Goal: Task Accomplishment & Management: Manage account settings

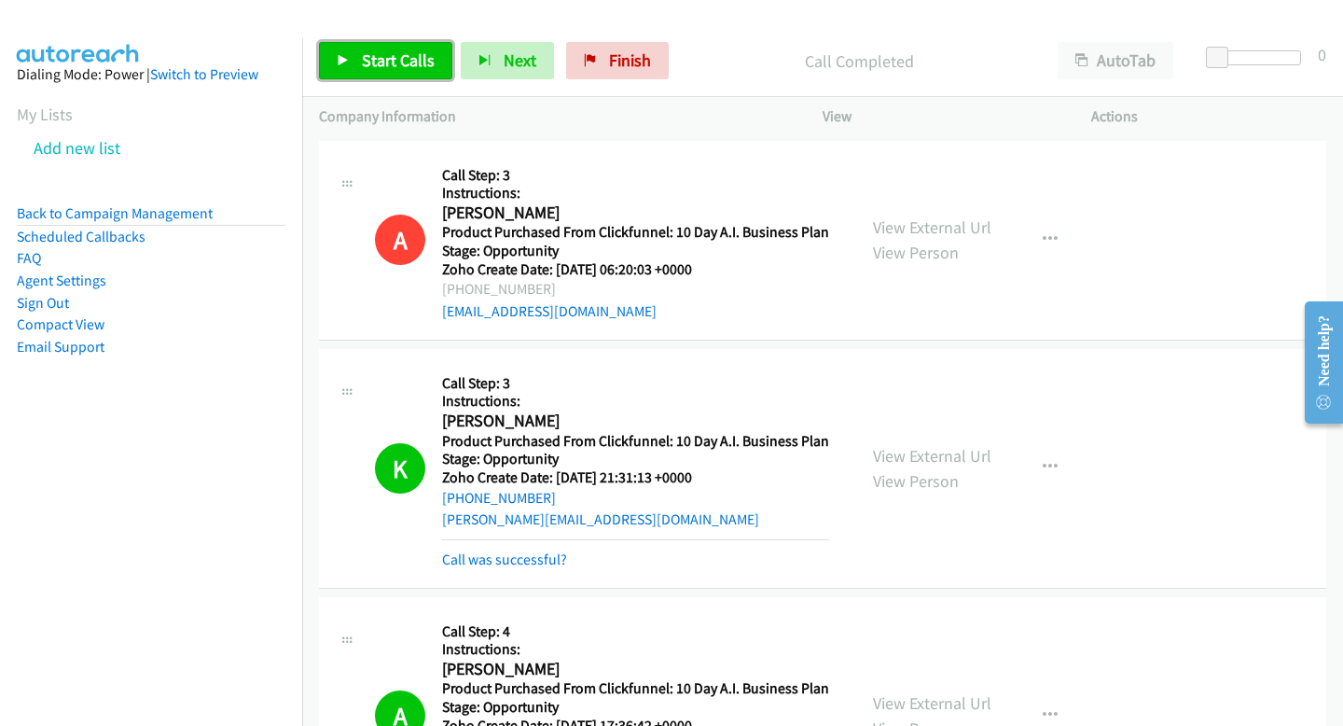
click at [385, 62] on span "Start Calls" at bounding box center [398, 59] width 73 height 21
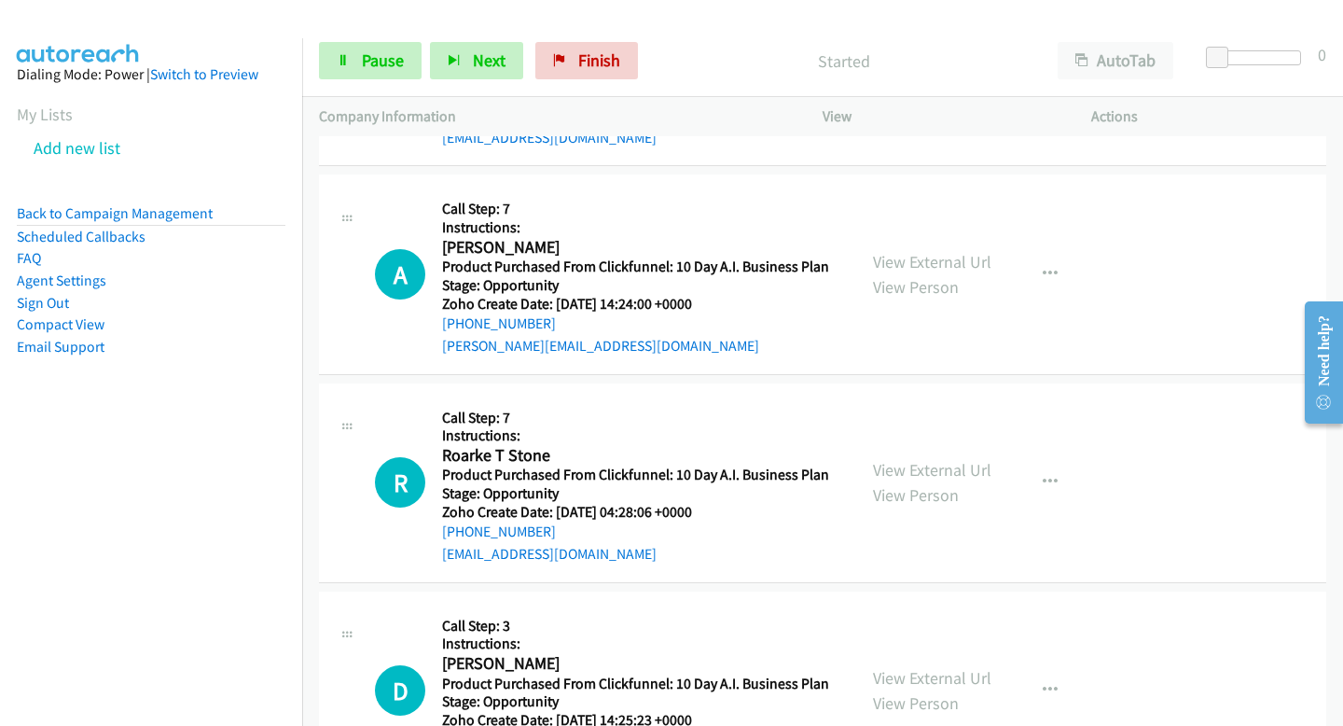
scroll to position [42100, 0]
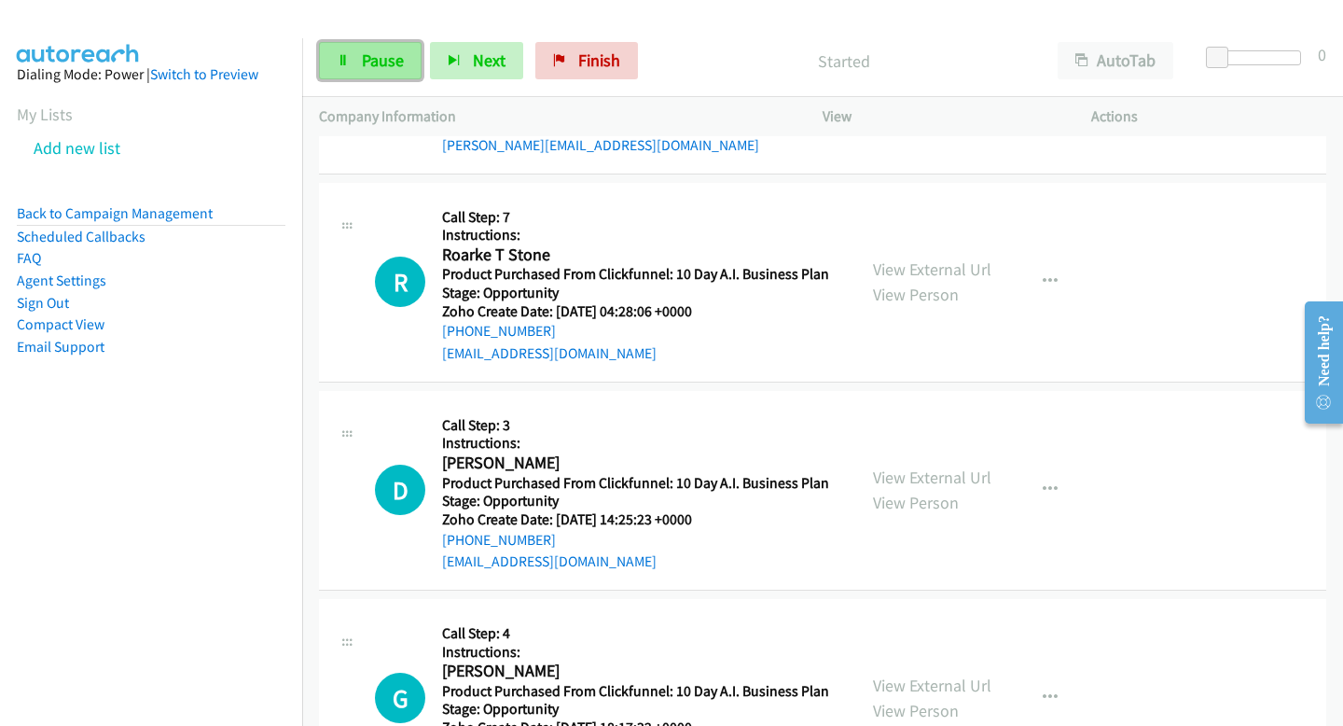
click at [379, 71] on link "Pause" at bounding box center [370, 60] width 103 height 37
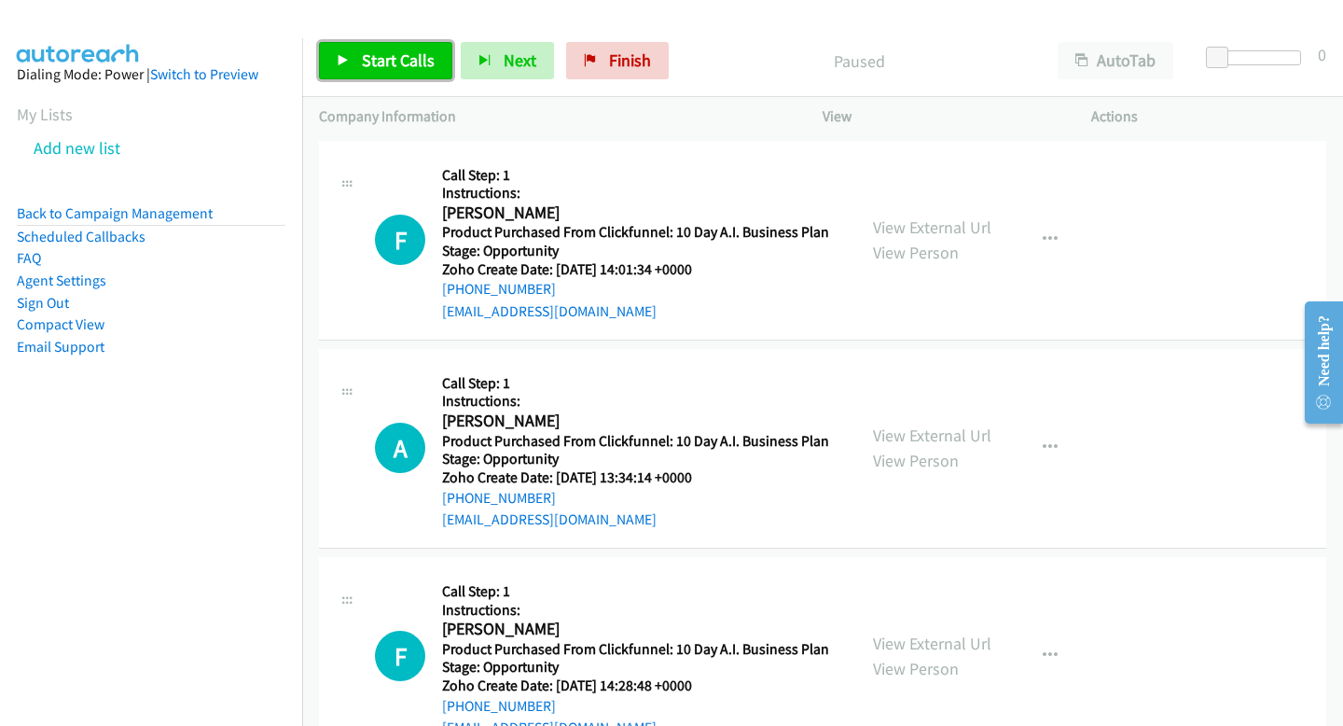
click at [367, 62] on span "Start Calls" at bounding box center [398, 59] width 73 height 21
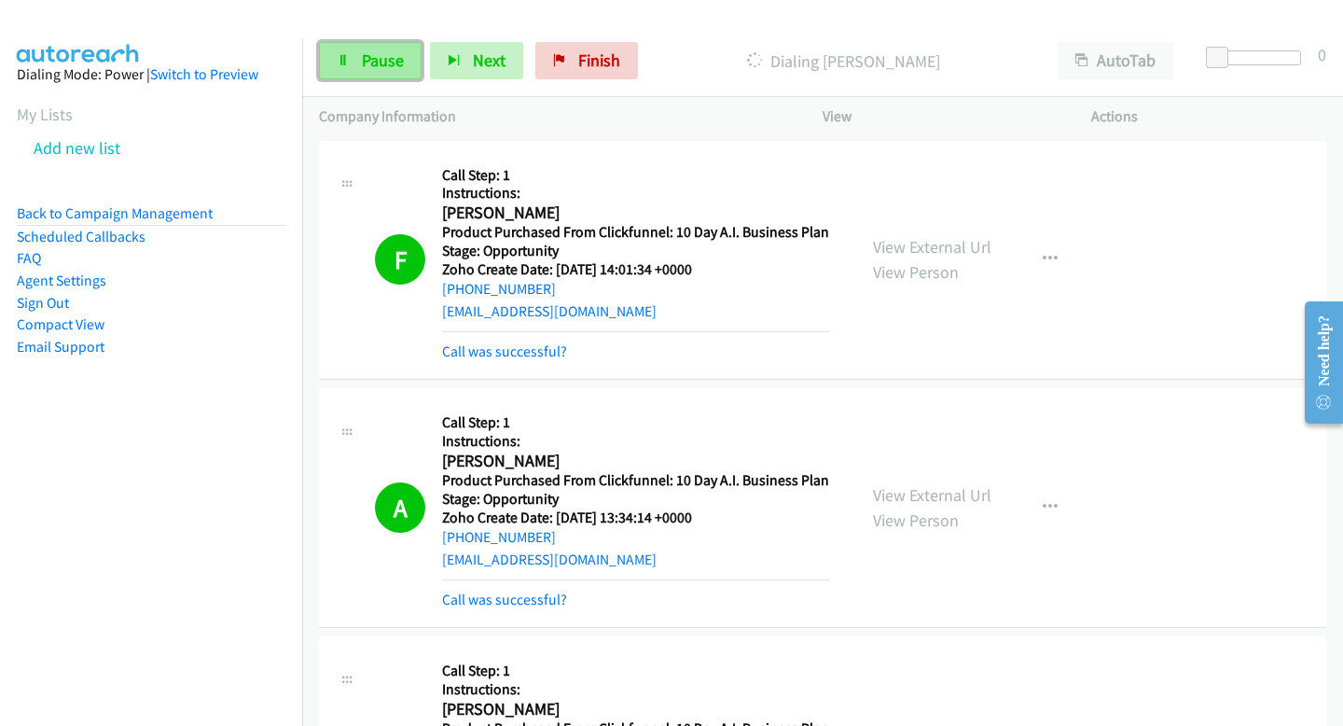
click at [380, 63] on span "Pause" at bounding box center [383, 59] width 42 height 21
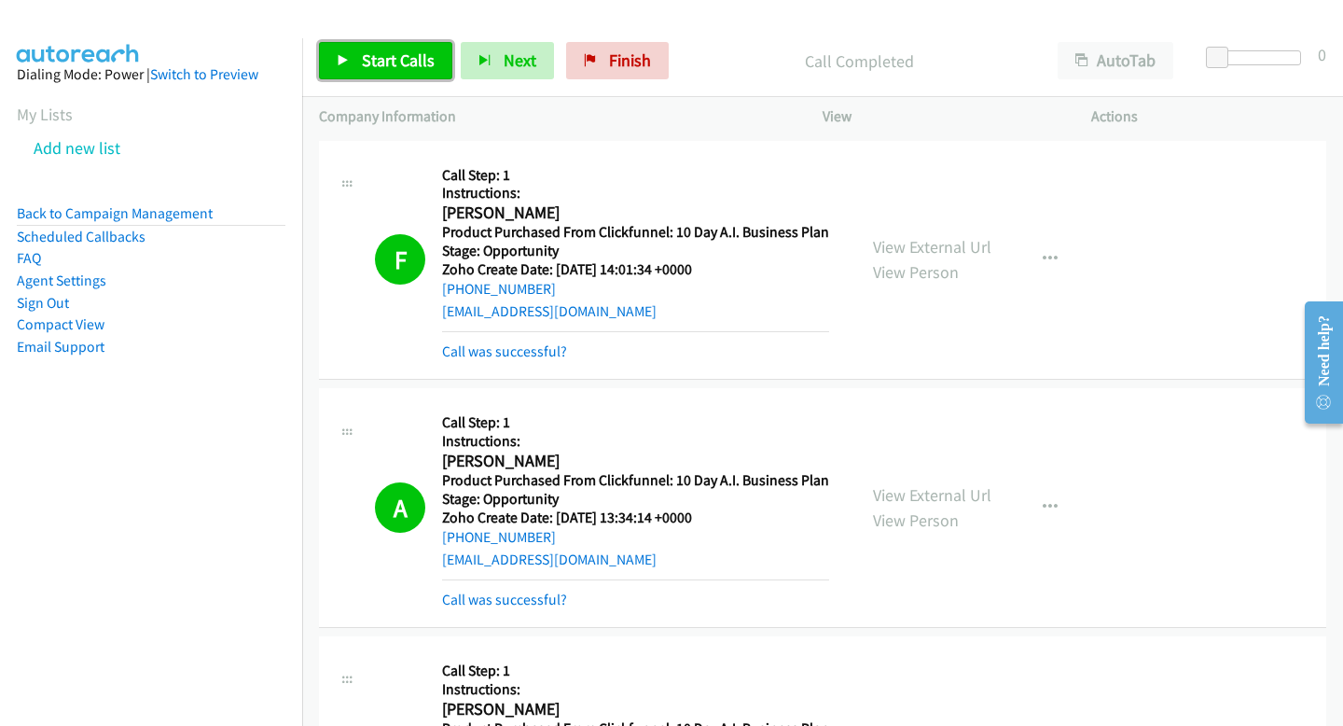
click at [423, 56] on span "Start Calls" at bounding box center [398, 59] width 73 height 21
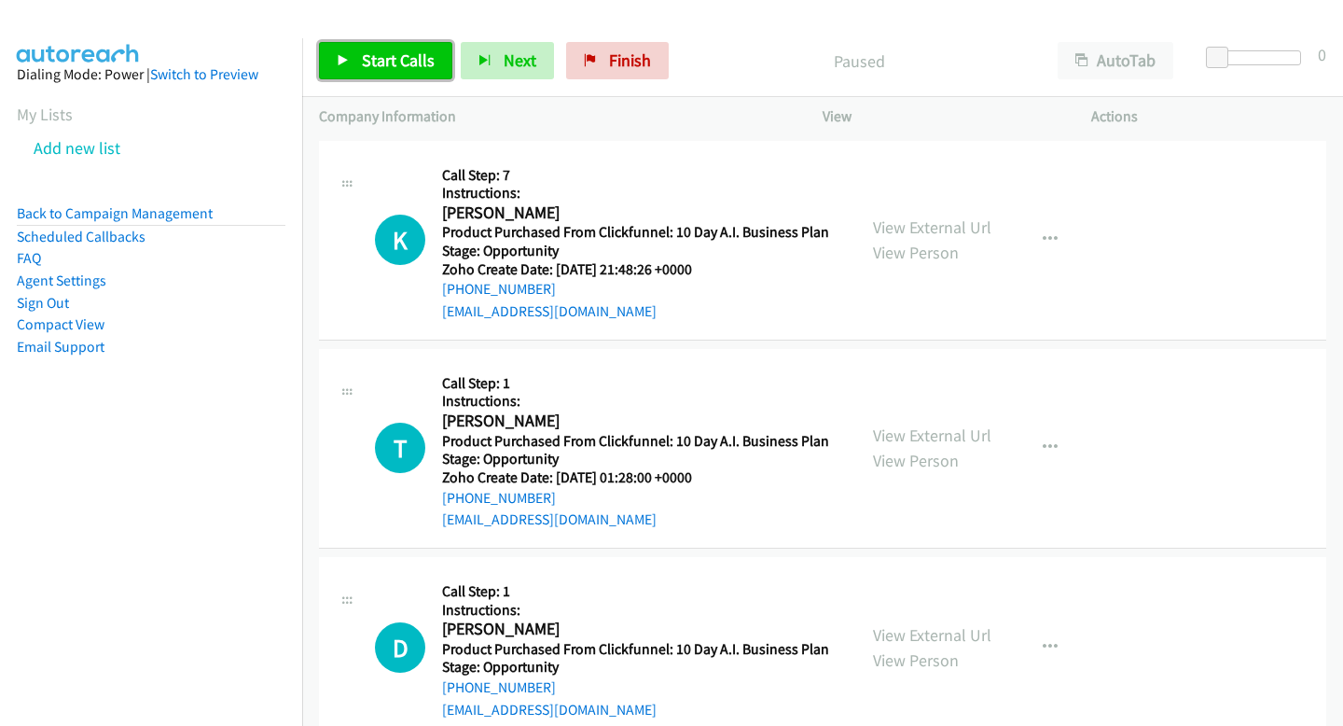
click at [448, 62] on link "Start Calls" at bounding box center [385, 60] width 133 height 37
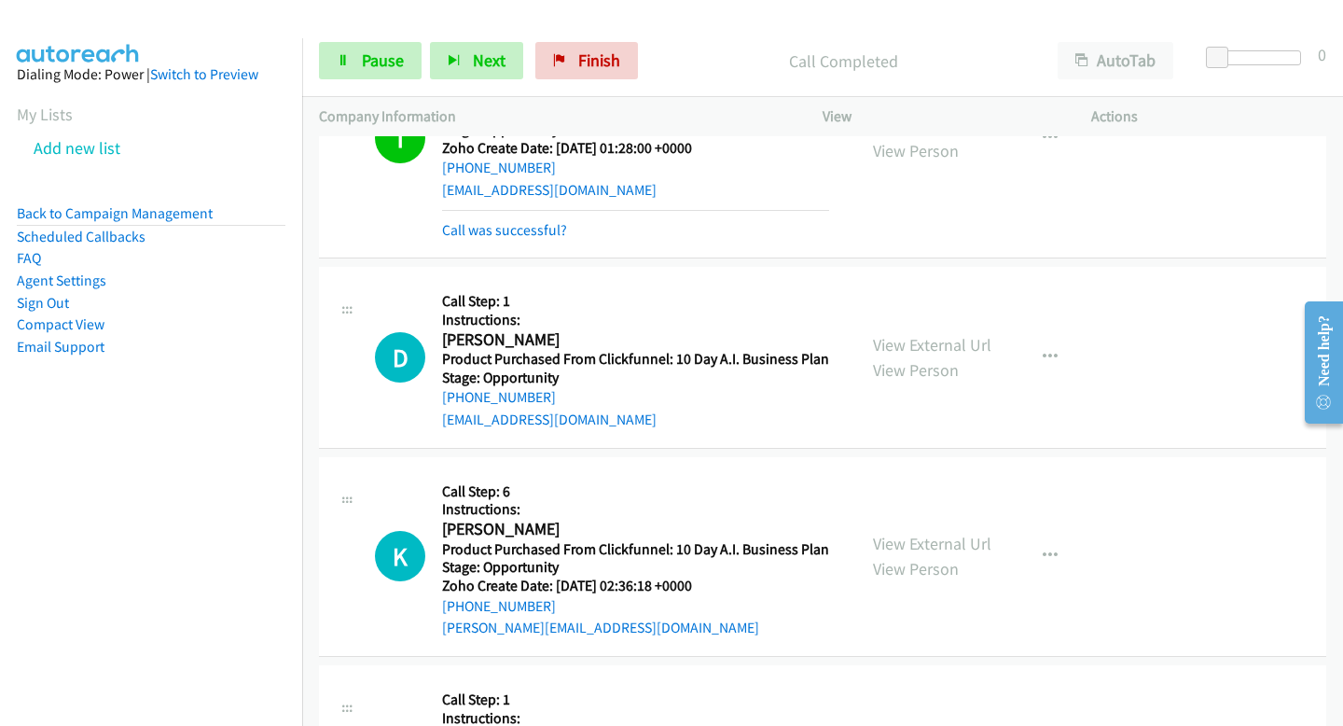
scroll to position [371, 0]
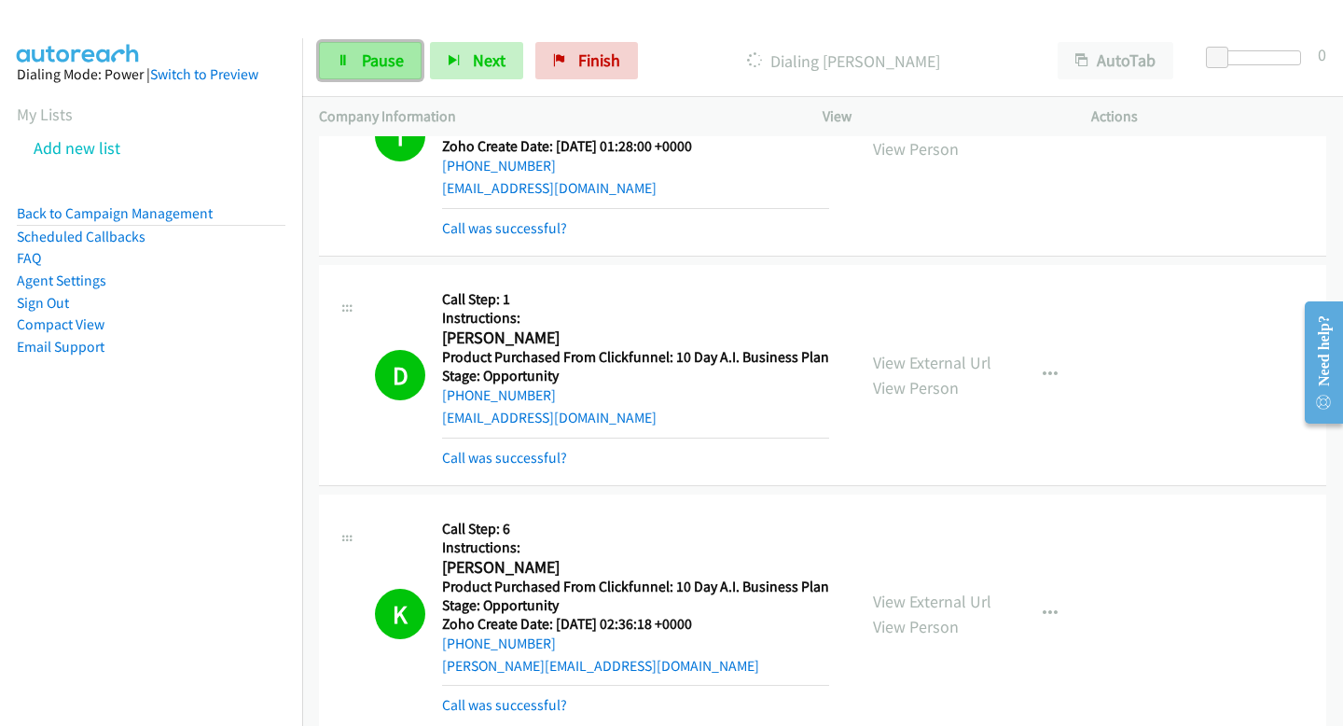
click at [366, 61] on span "Pause" at bounding box center [383, 59] width 42 height 21
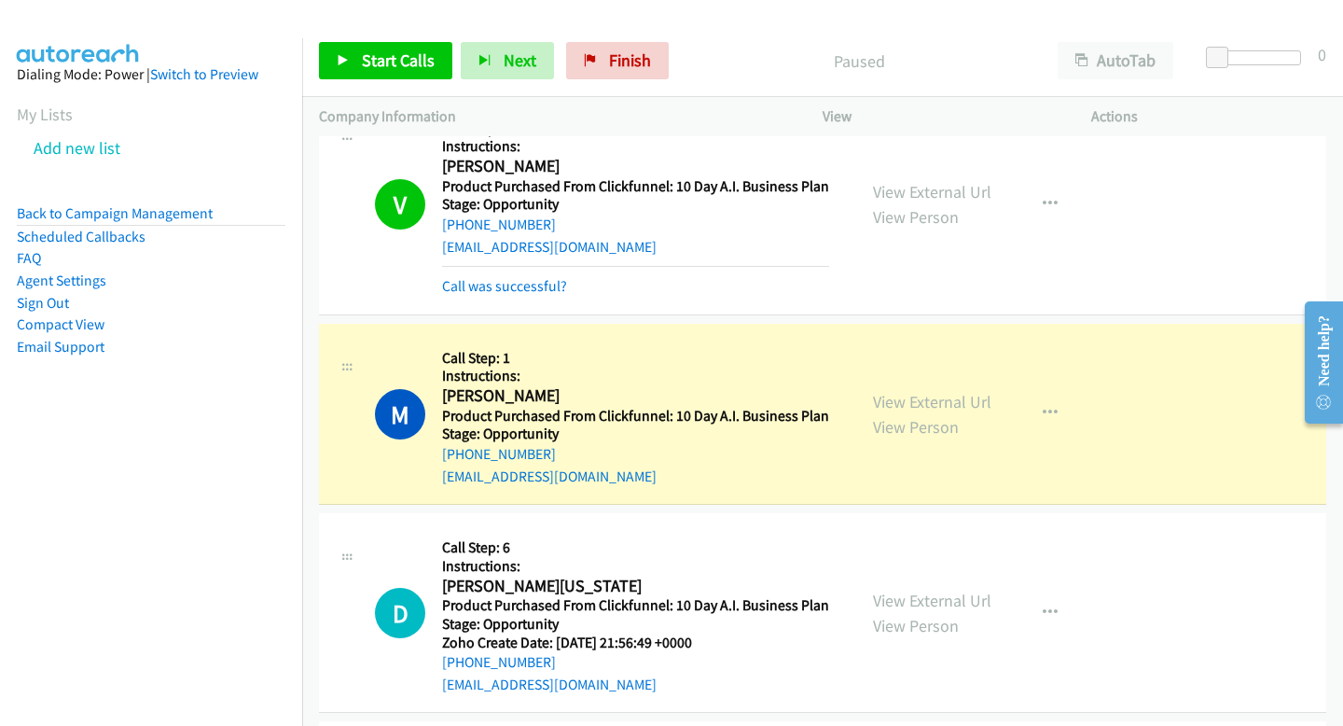
scroll to position [1525, 0]
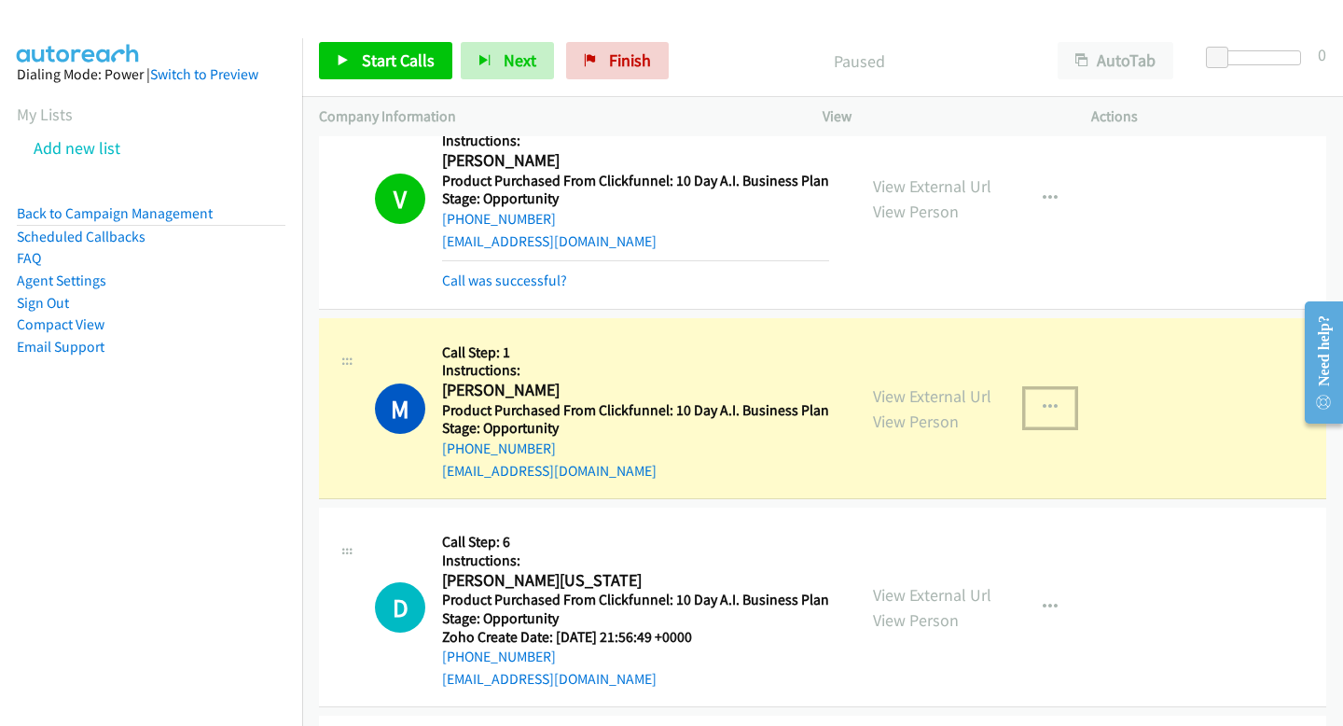
click at [1043, 400] on icon "button" at bounding box center [1050, 407] width 15 height 15
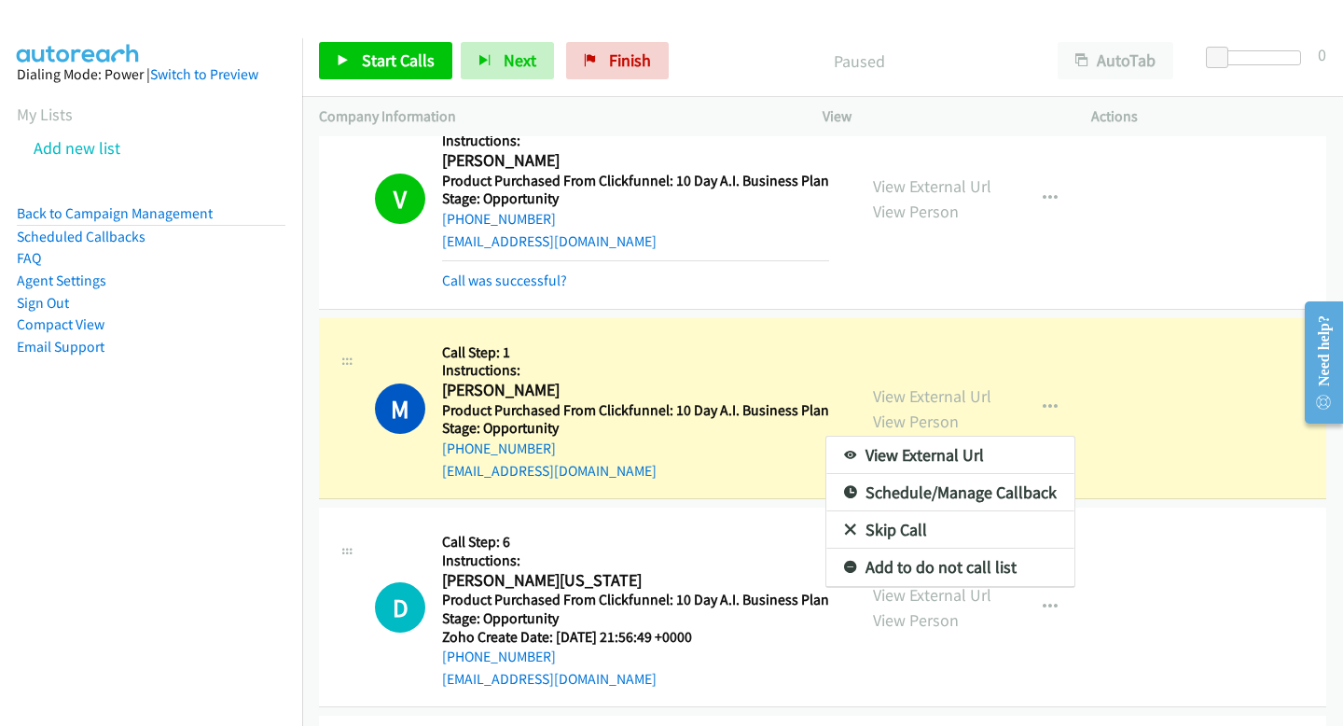
click at [900, 352] on div at bounding box center [671, 363] width 1343 height 726
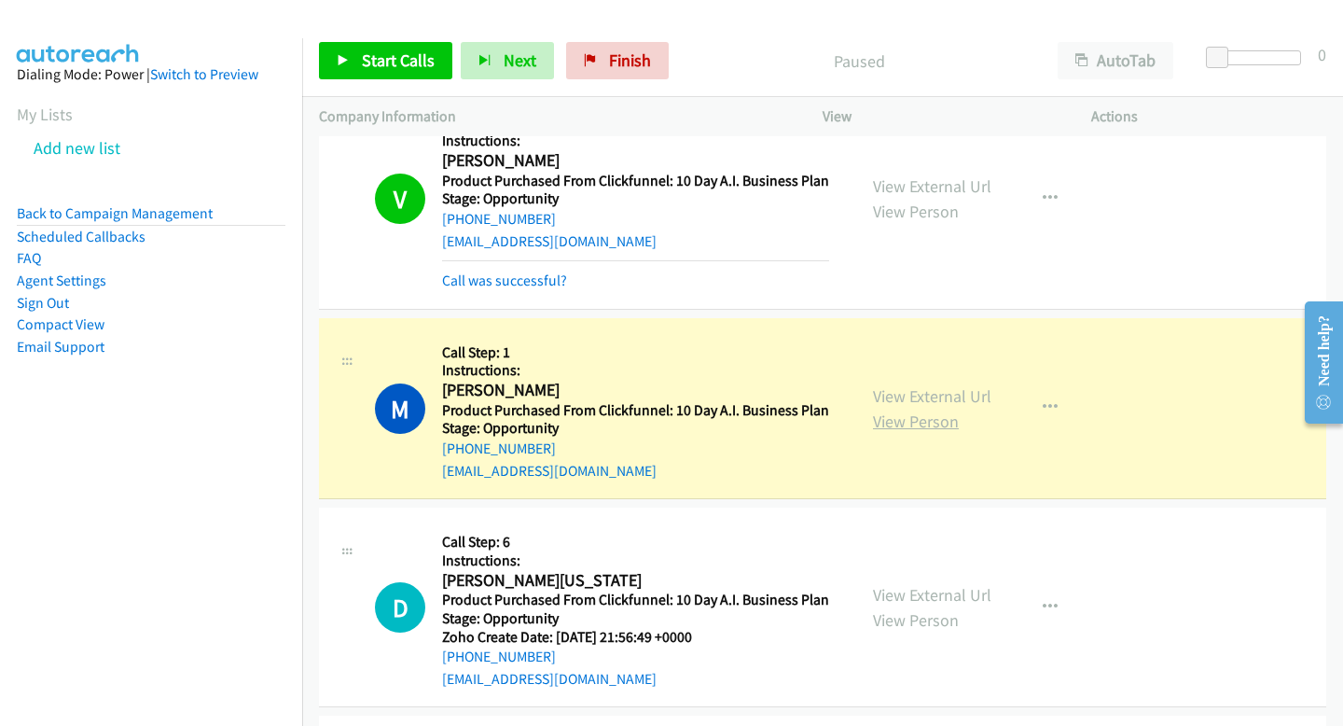
click at [910, 410] on link "View Person" at bounding box center [916, 420] width 86 height 21
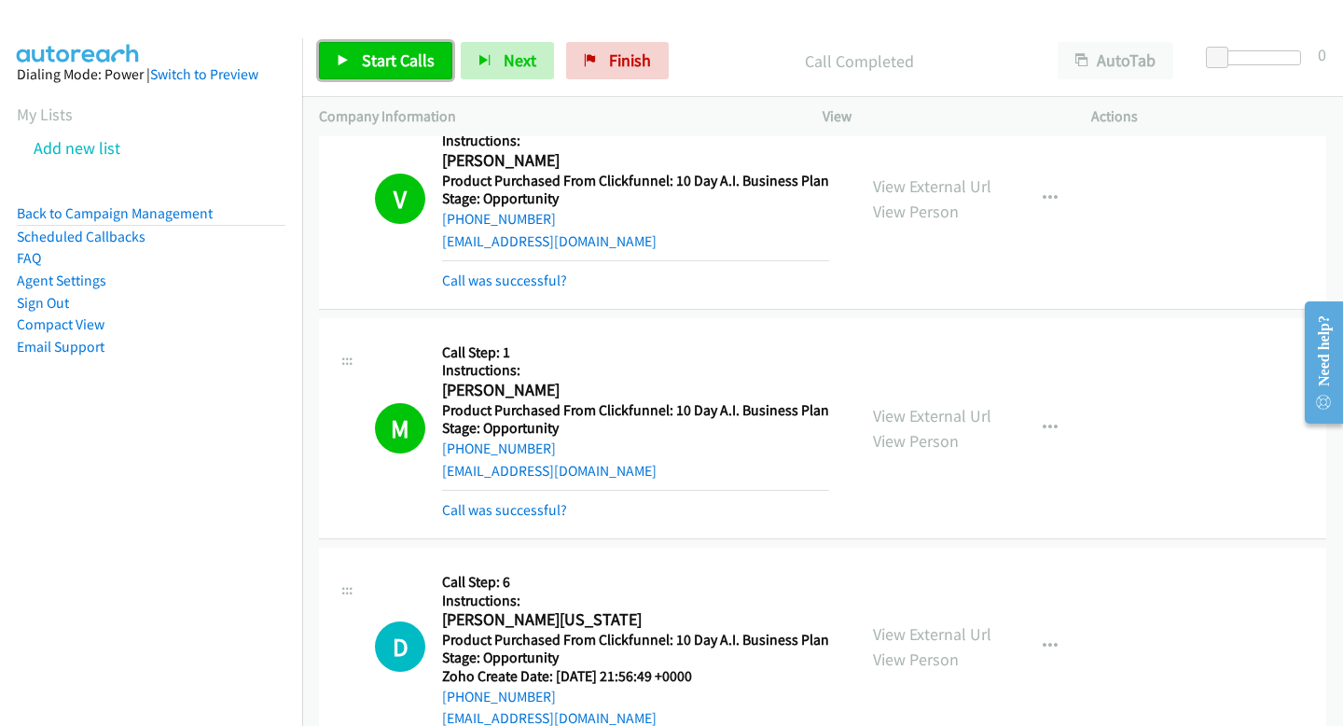
click at [332, 75] on link "Start Calls" at bounding box center [385, 60] width 133 height 37
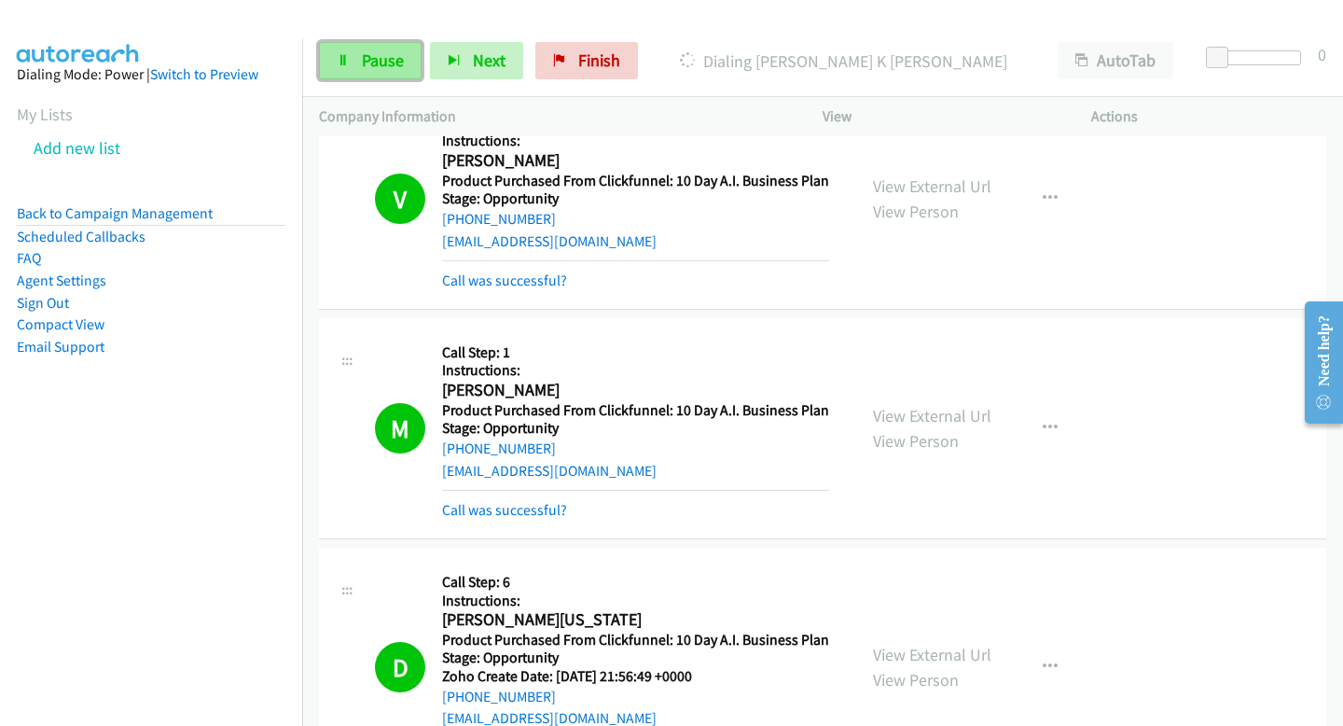
click at [385, 56] on span "Pause" at bounding box center [383, 59] width 42 height 21
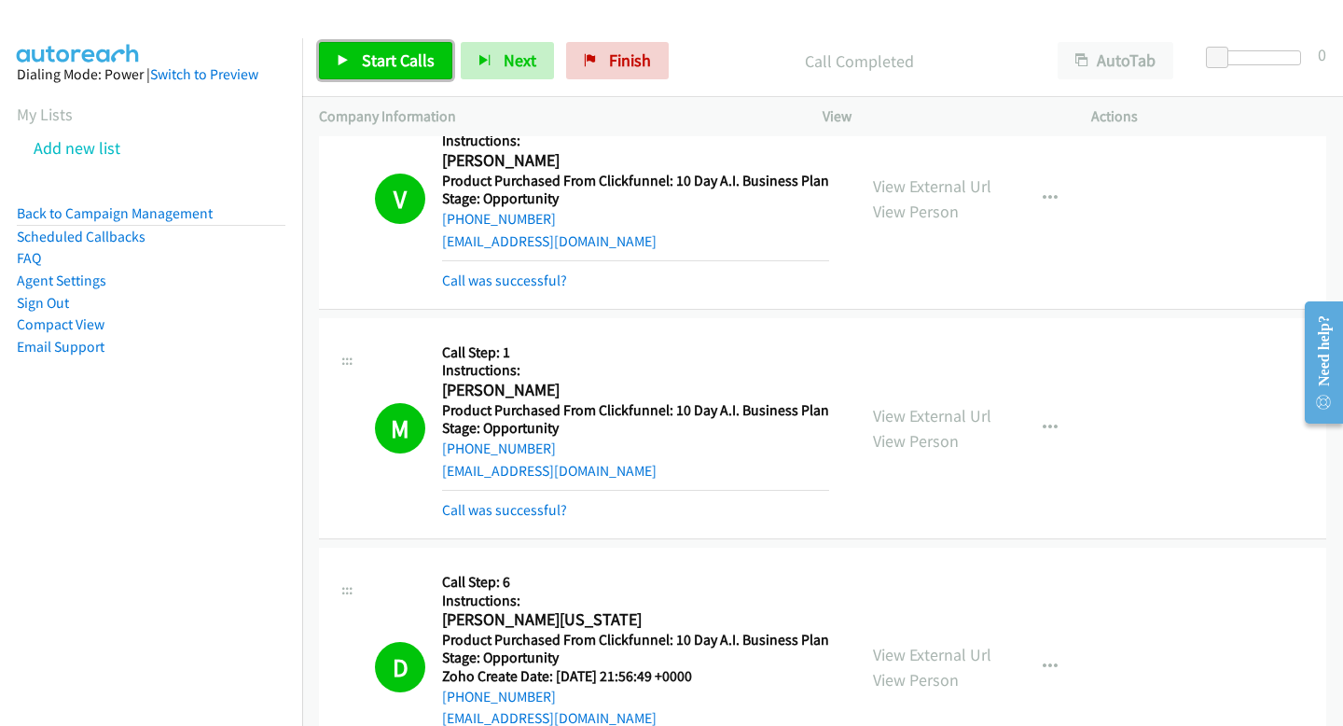
click at [398, 52] on span "Start Calls" at bounding box center [398, 59] width 73 height 21
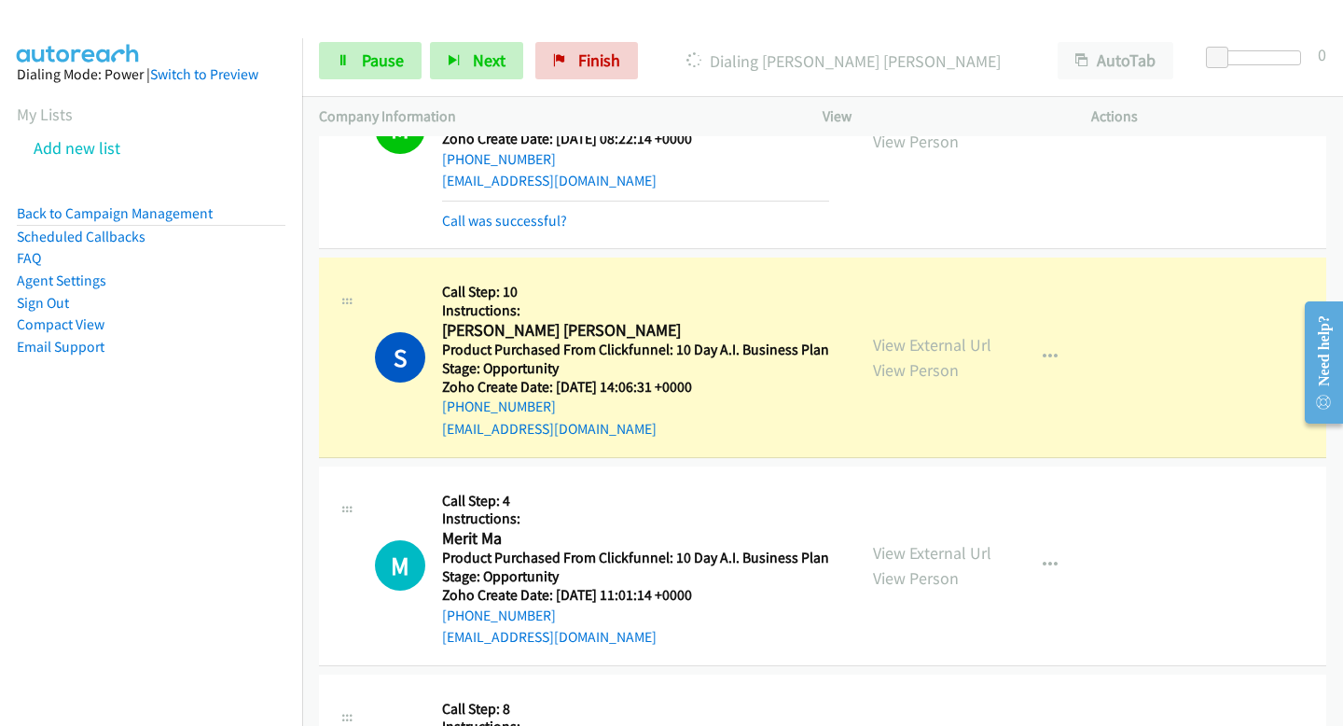
scroll to position [3298, 0]
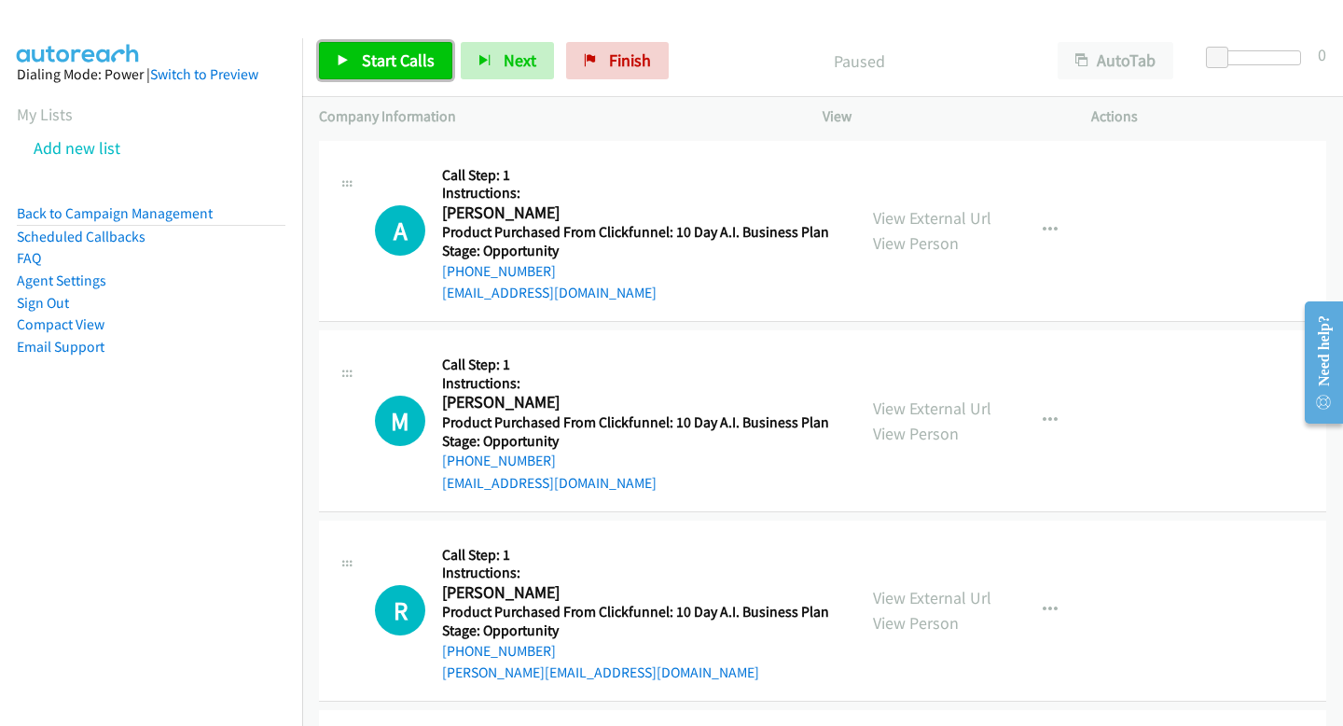
click at [395, 49] on span "Start Calls" at bounding box center [398, 59] width 73 height 21
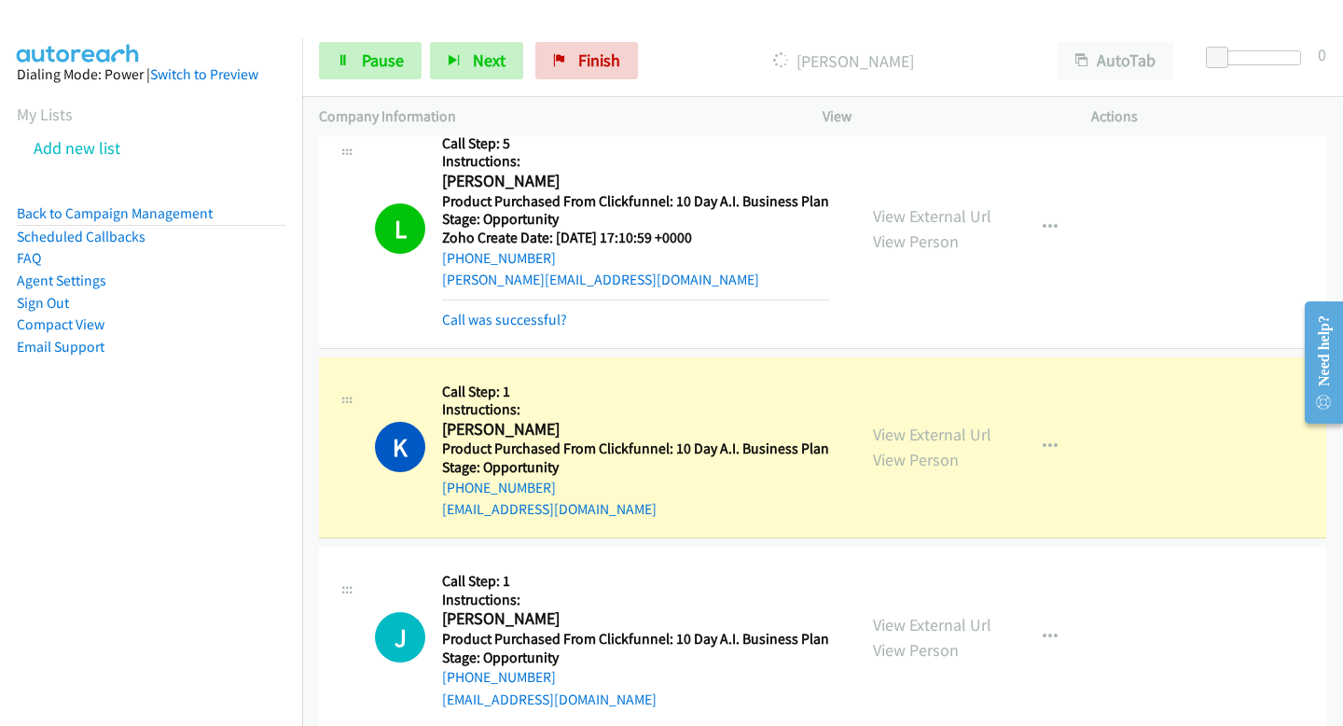
scroll to position [969, 0]
click at [922, 460] on link "View Person" at bounding box center [916, 458] width 86 height 21
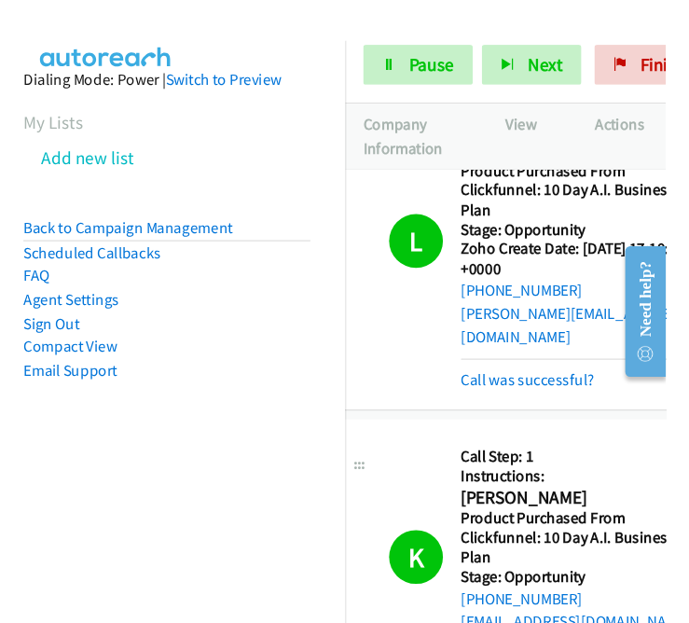
scroll to position [1242, 31]
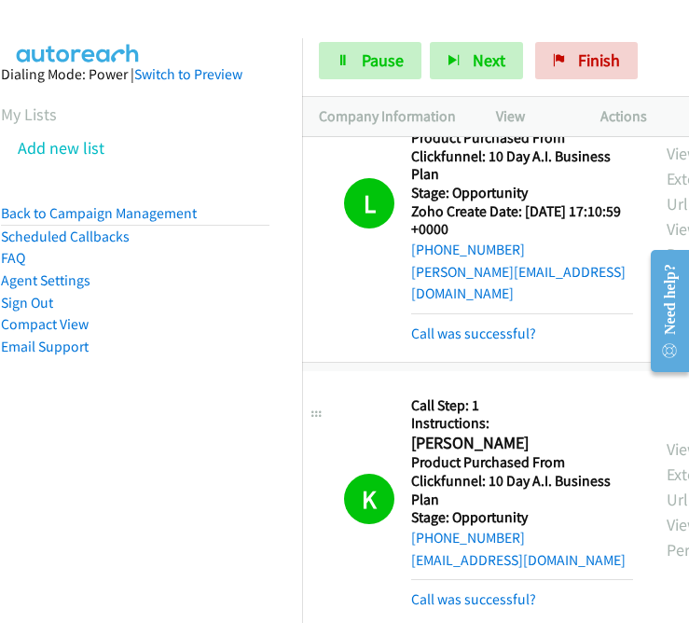
click at [191, 374] on aside "Dialing Mode: Power | Switch to Preview My Lists Add new list Back to Campaign …" at bounding box center [135, 240] width 302 height 404
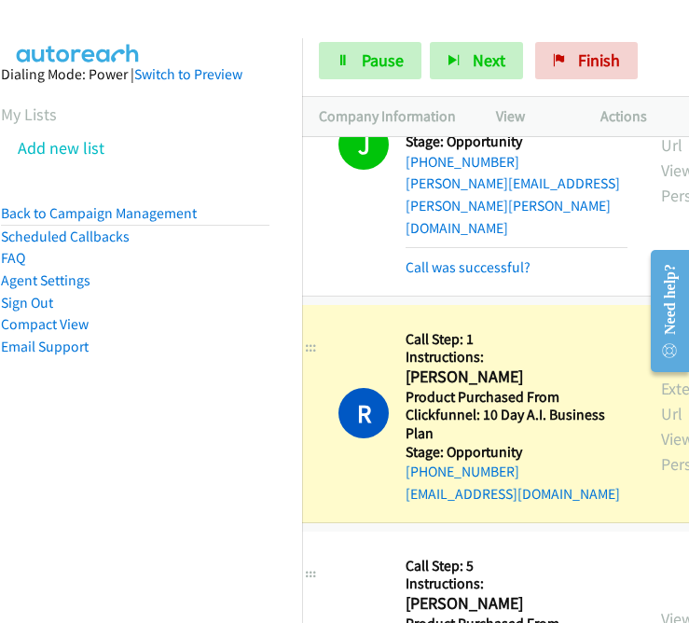
scroll to position [8932, 36]
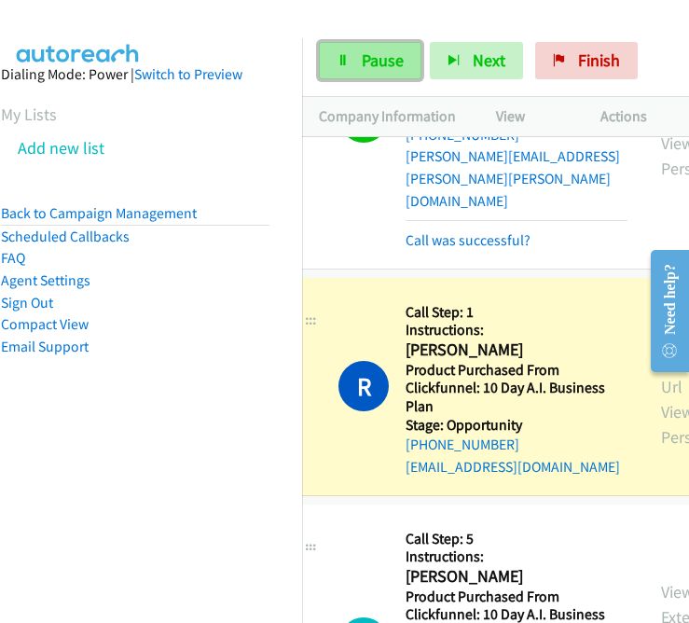
click at [366, 68] on span "Pause" at bounding box center [383, 59] width 42 height 21
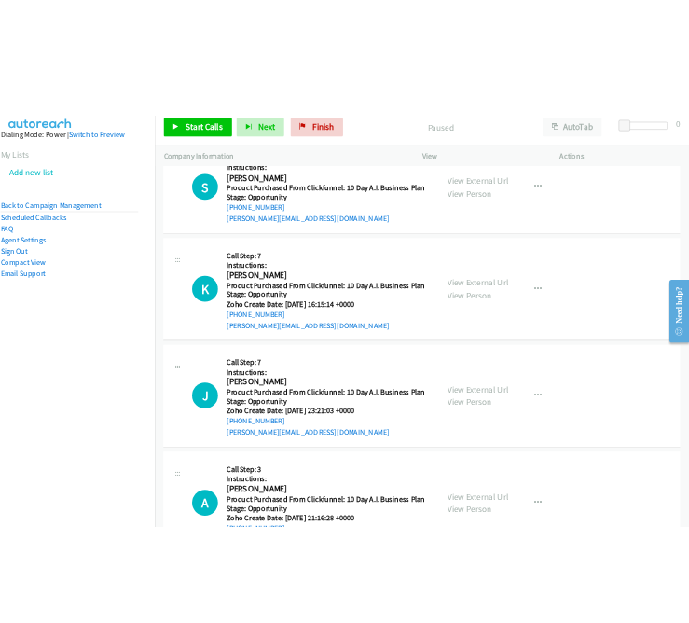
scroll to position [7444, 0]
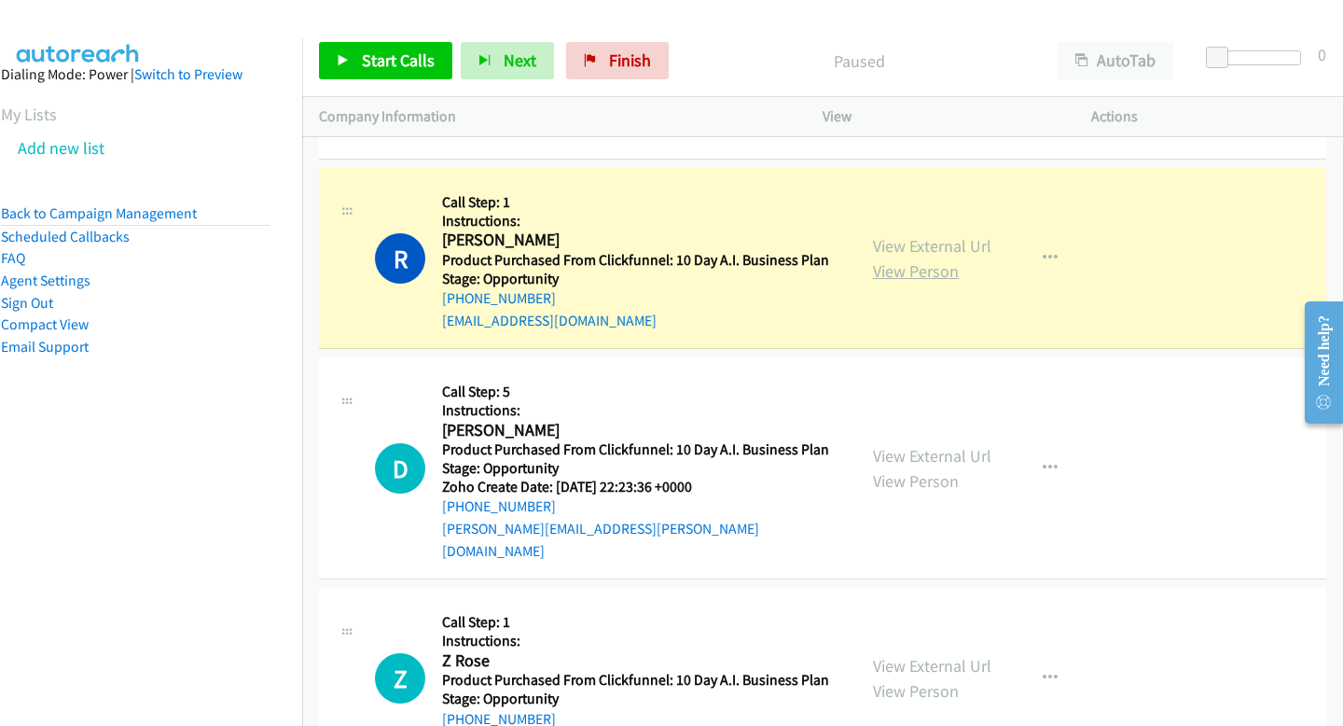
click at [940, 260] on link "View Person" at bounding box center [916, 270] width 86 height 21
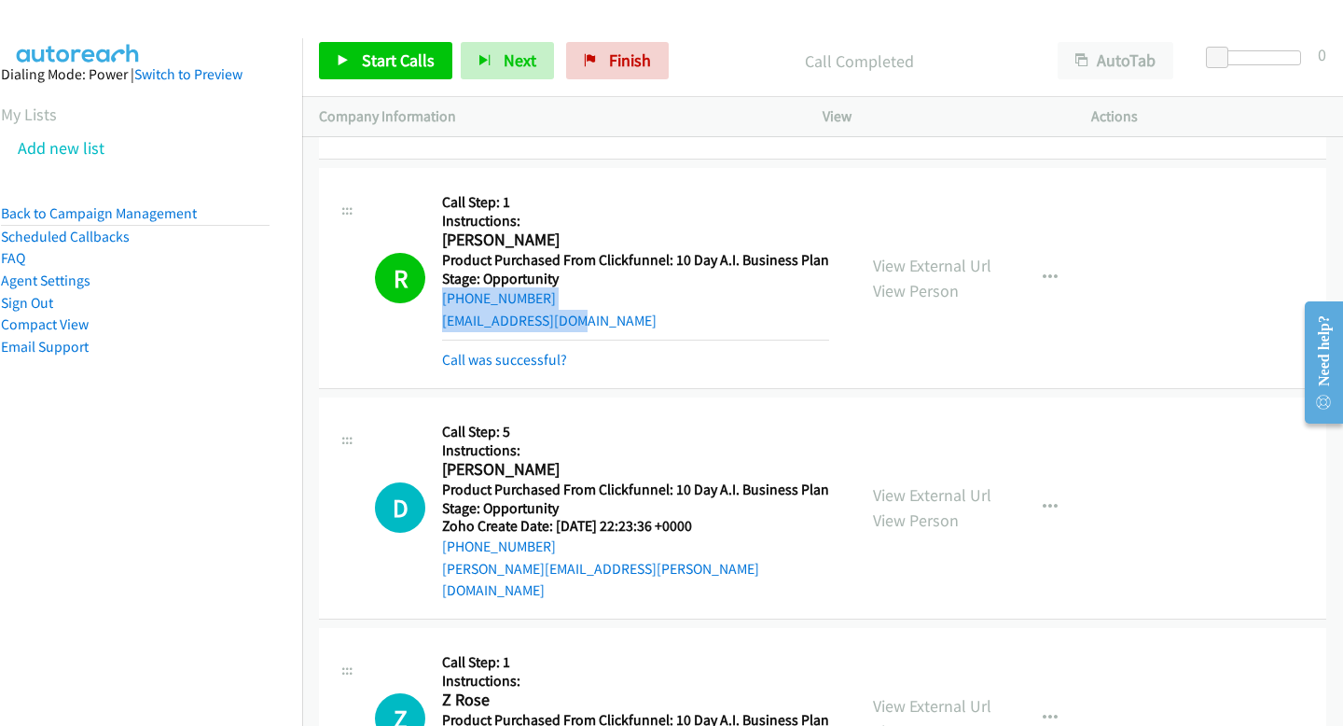
drag, startPoint x: 594, startPoint y: 275, endPoint x: 442, endPoint y: 263, distance: 152.5
click at [442, 263] on div "Callback Scheduled Call Step: 1 Instructions: Rick Miller America/New_York Prod…" at bounding box center [635, 278] width 387 height 187
copy div "+1 423-421-2228 rickscopy@gmail.com"
click at [386, 69] on span "Start Calls" at bounding box center [398, 59] width 73 height 21
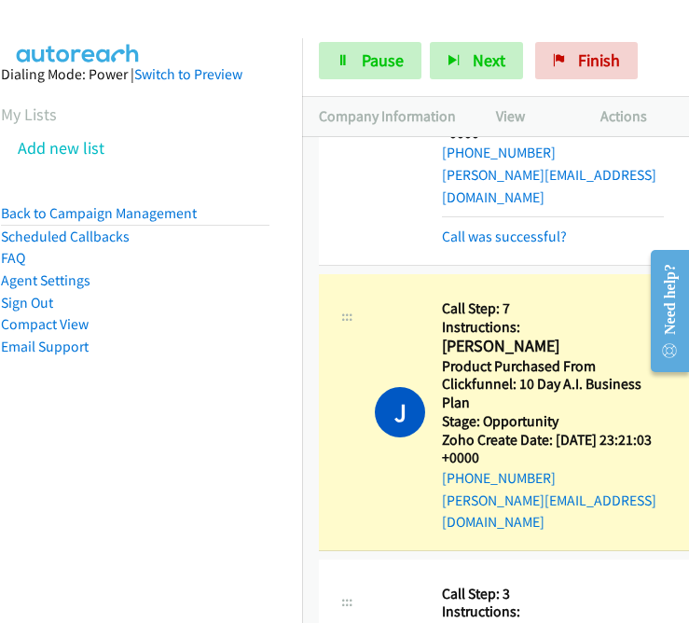
scroll to position [11609, 0]
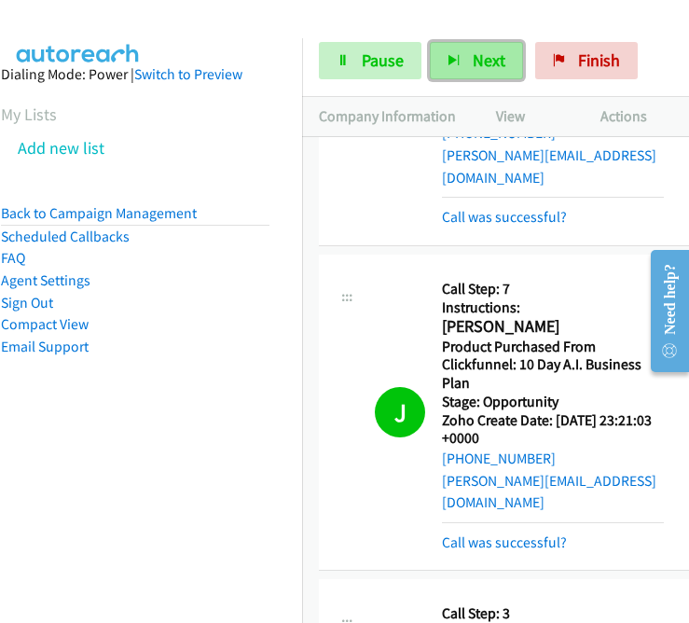
click at [449, 76] on button "Next" at bounding box center [476, 60] width 93 height 37
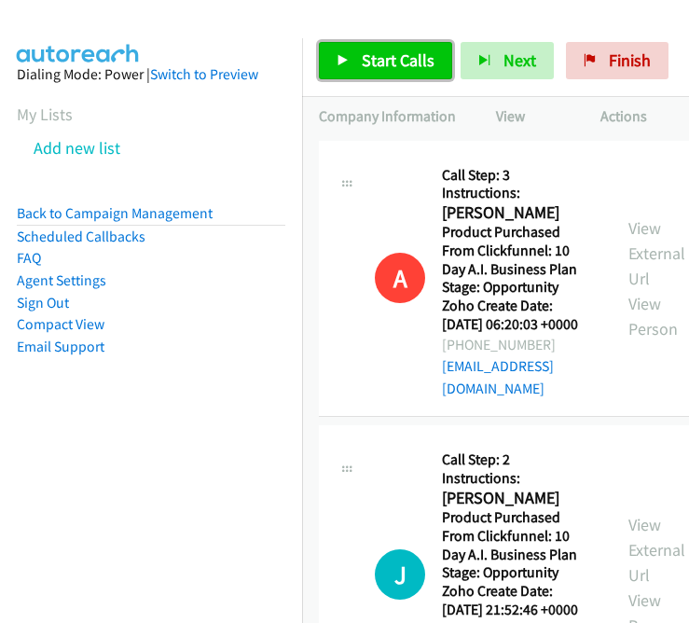
click at [401, 66] on span "Start Calls" at bounding box center [398, 59] width 73 height 21
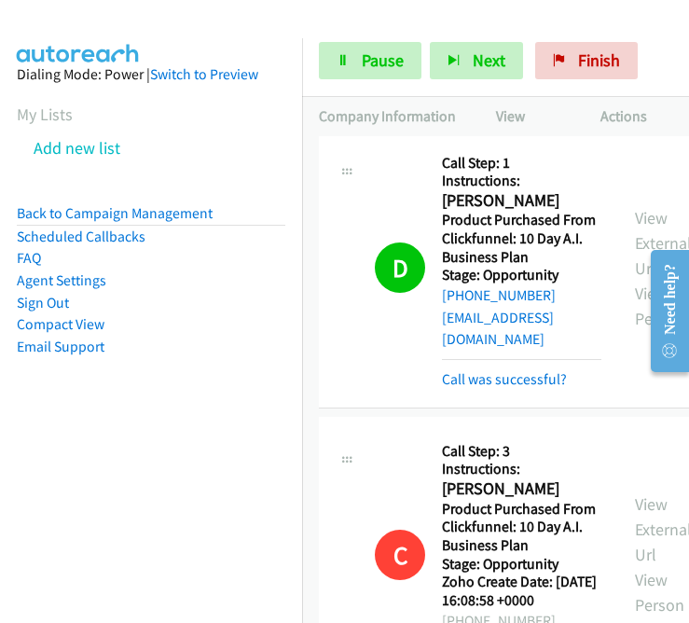
scroll to position [607, 0]
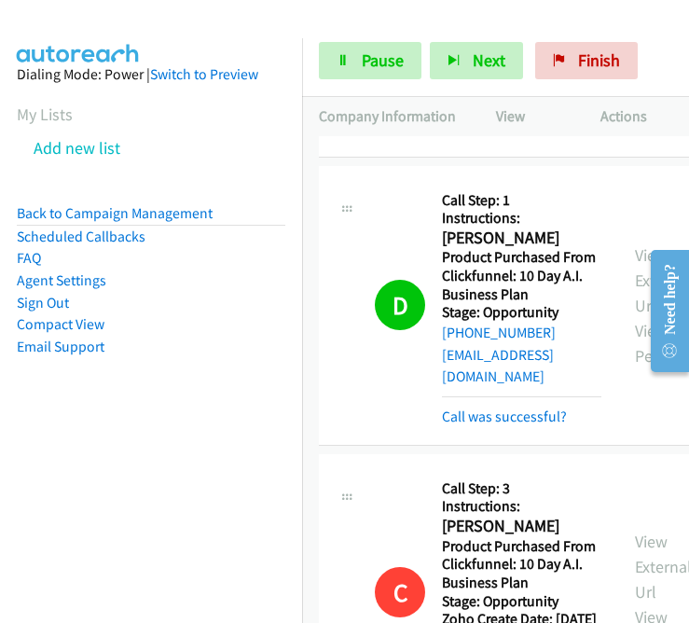
click at [350, 81] on div "Start Calls Pause Next Finish Dialing Tatiana Ruiz AutoTab AutoTab 0" at bounding box center [495, 61] width 387 height 72
click at [348, 48] on link "Pause" at bounding box center [370, 60] width 103 height 37
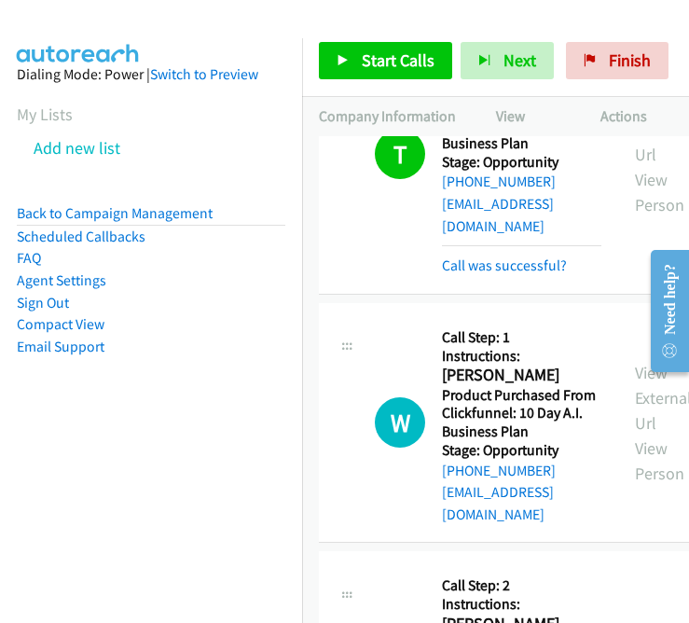
scroll to position [2697, 0]
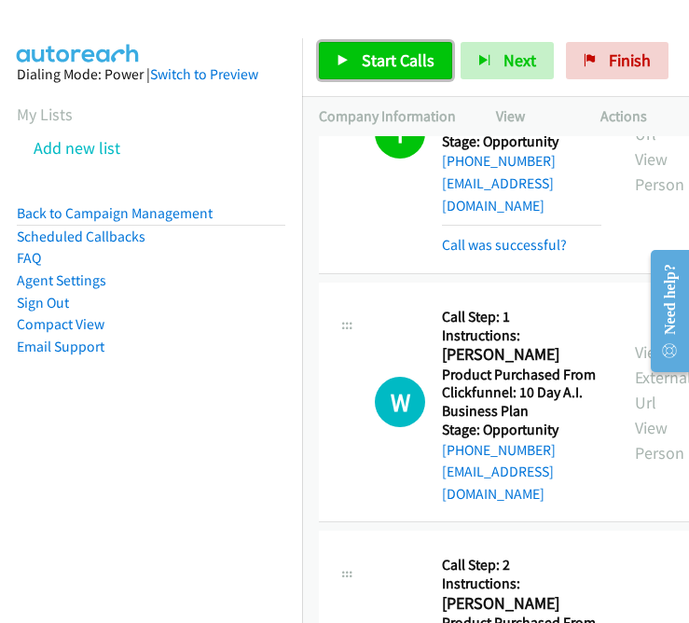
click at [384, 59] on span "Start Calls" at bounding box center [398, 59] width 73 height 21
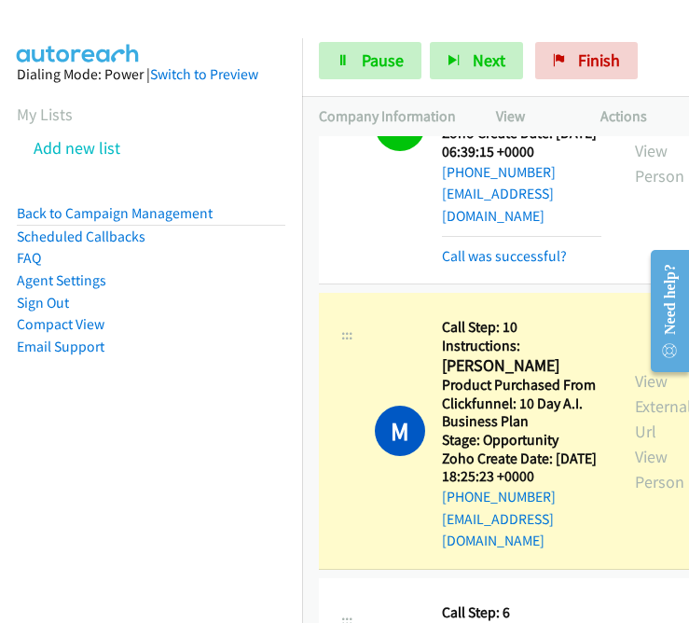
scroll to position [5880, 0]
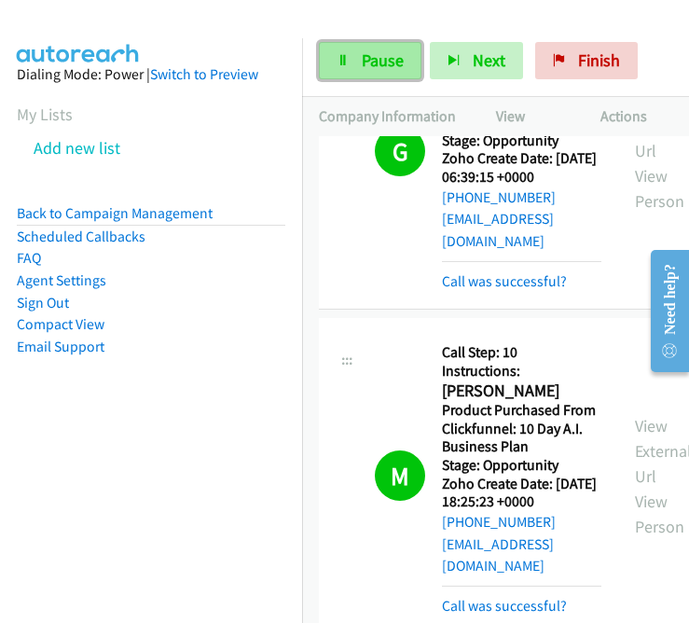
click at [355, 64] on link "Pause" at bounding box center [370, 60] width 103 height 37
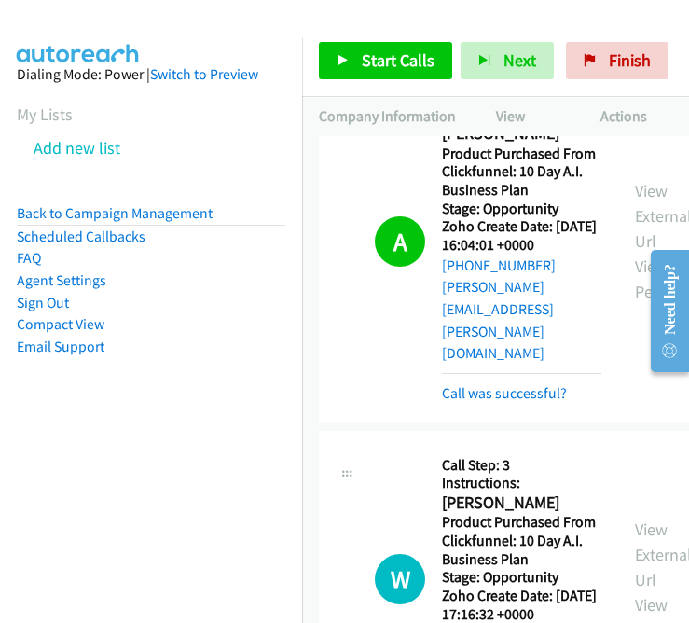
scroll to position [6807, 0]
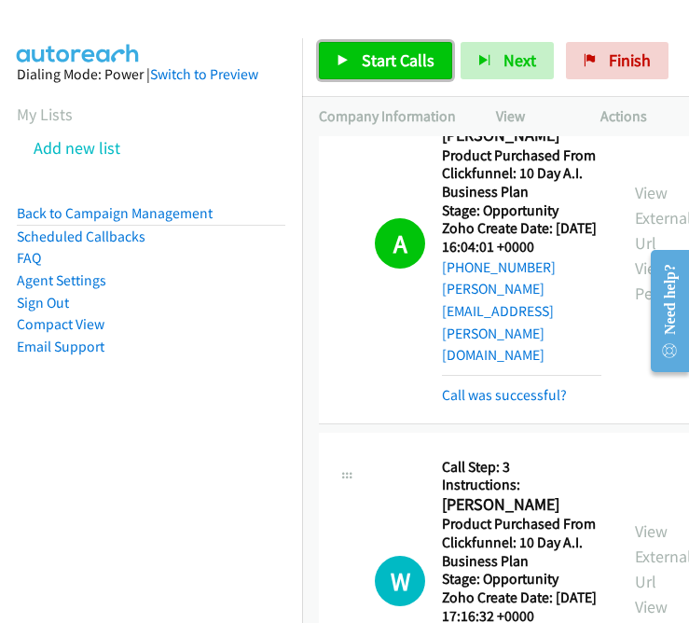
click at [395, 77] on link "Start Calls" at bounding box center [385, 60] width 133 height 37
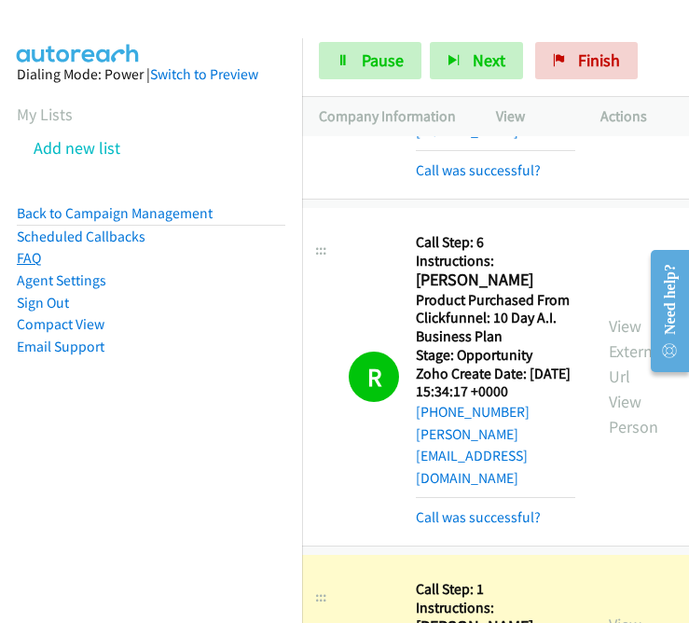
scroll to position [10614, 26]
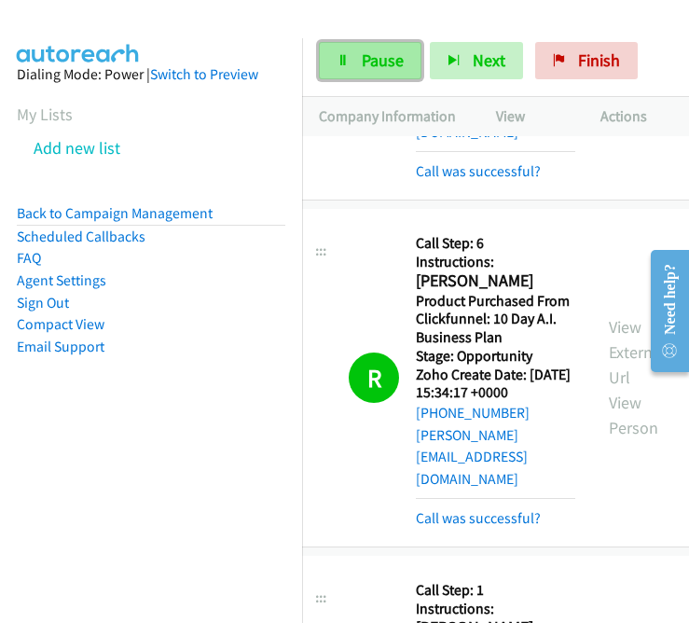
click at [341, 53] on link "Pause" at bounding box center [370, 60] width 103 height 37
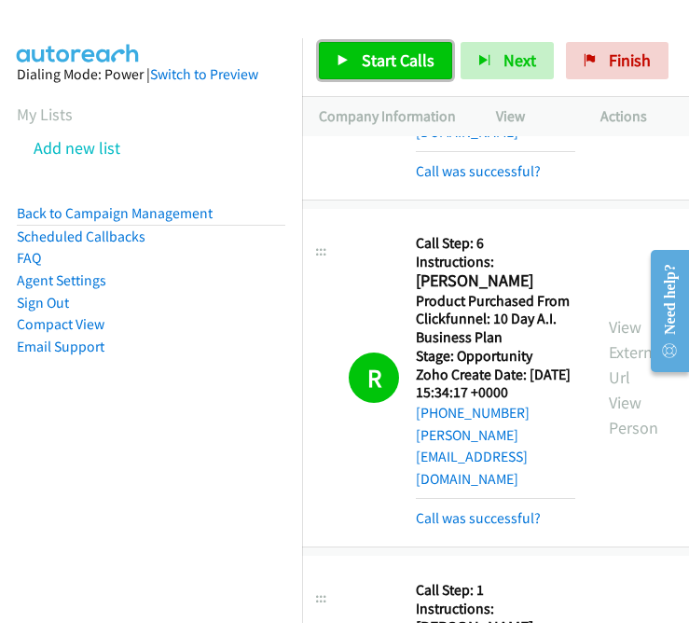
click at [335, 61] on link "Start Calls" at bounding box center [385, 60] width 133 height 37
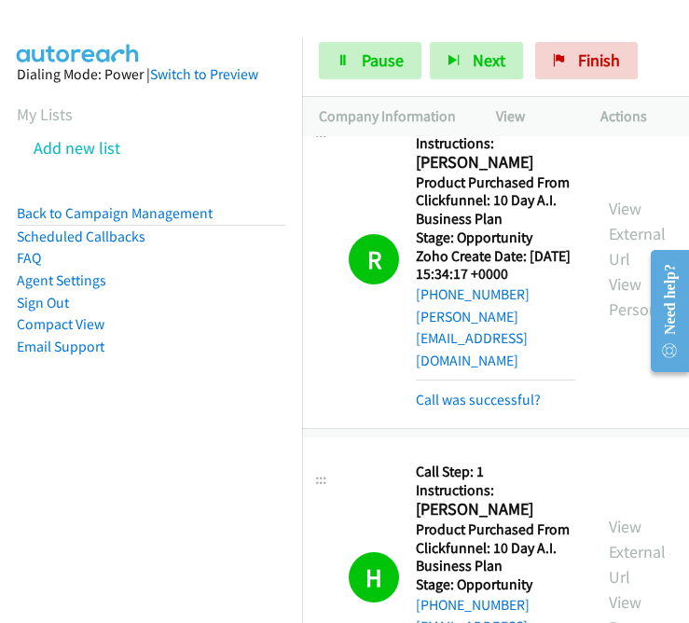
scroll to position [10756, 26]
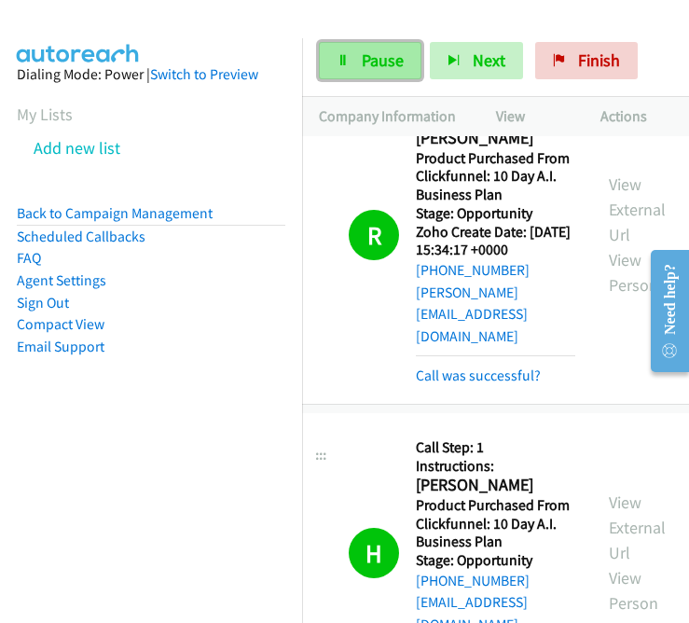
click at [342, 57] on icon at bounding box center [343, 61] width 13 height 13
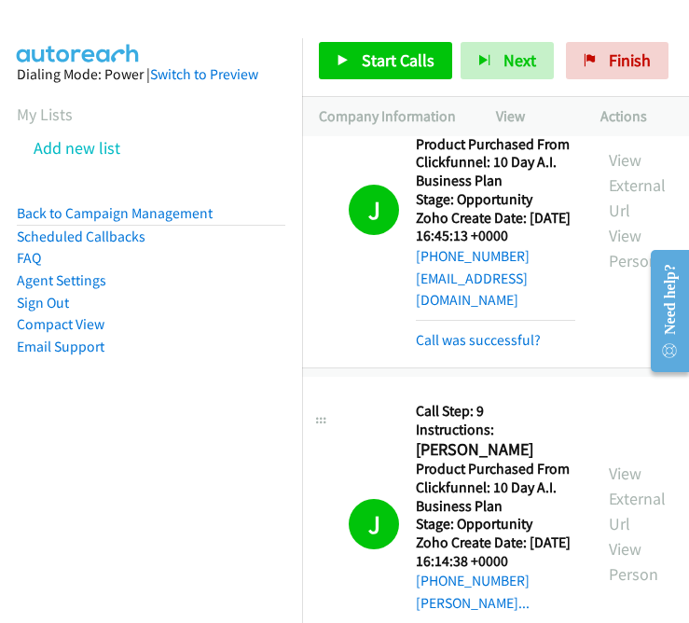
scroll to position [12350, 26]
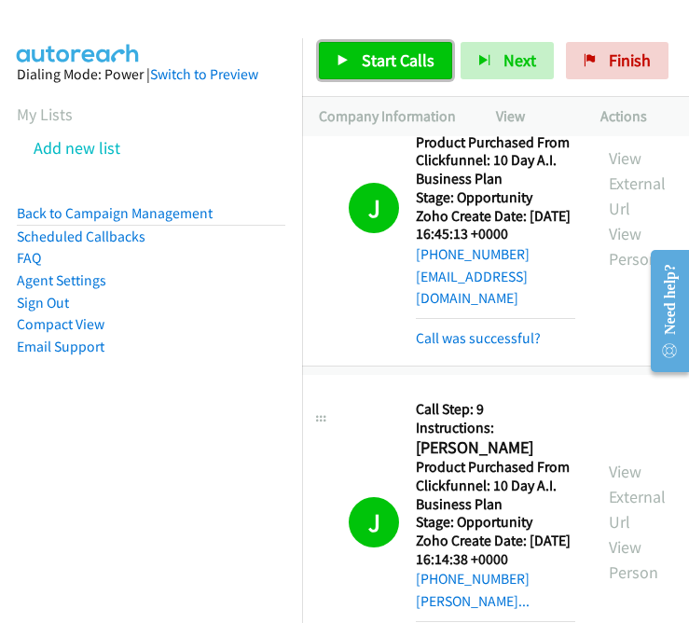
click at [368, 62] on span "Start Calls" at bounding box center [398, 59] width 73 height 21
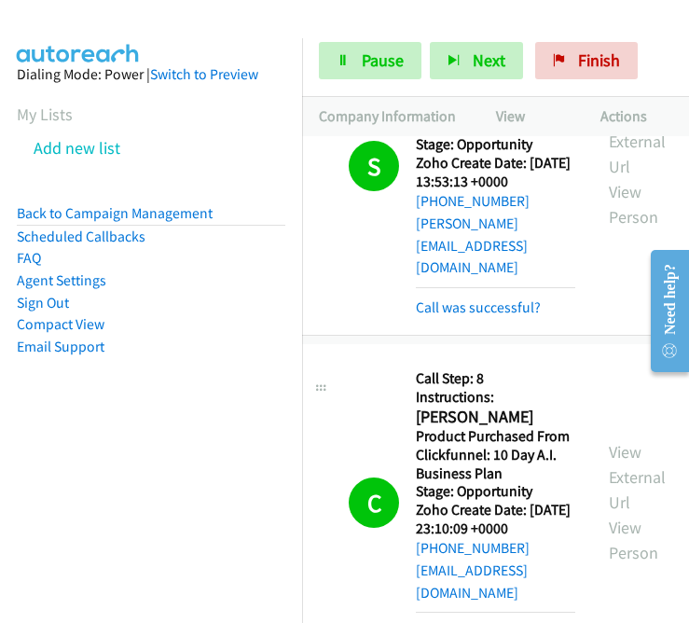
scroll to position [13031, 27]
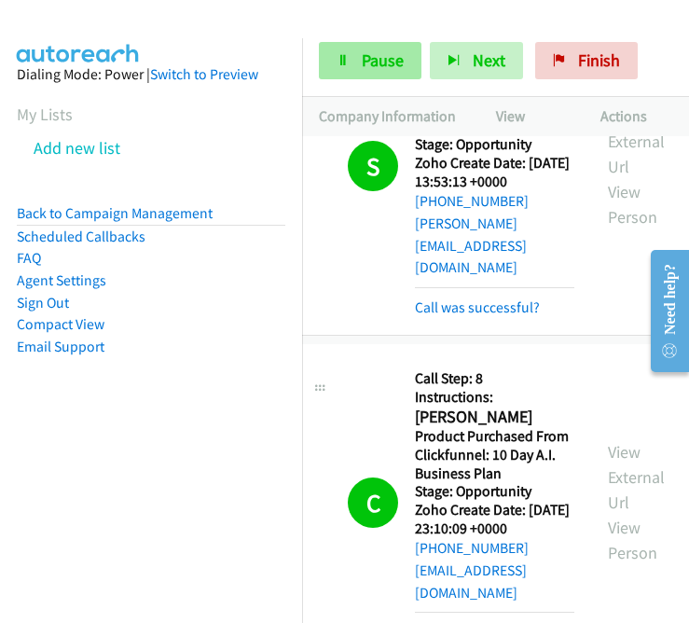
click at [368, 76] on link "Pause" at bounding box center [370, 60] width 103 height 37
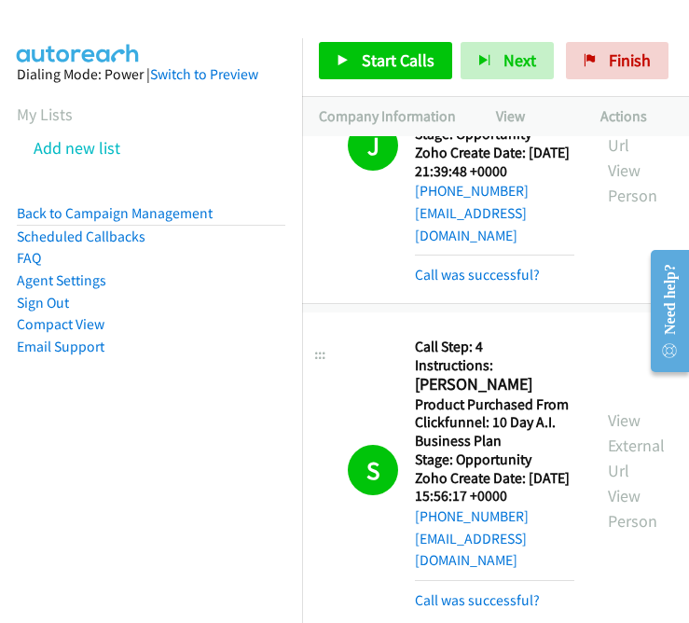
scroll to position [14710, 27]
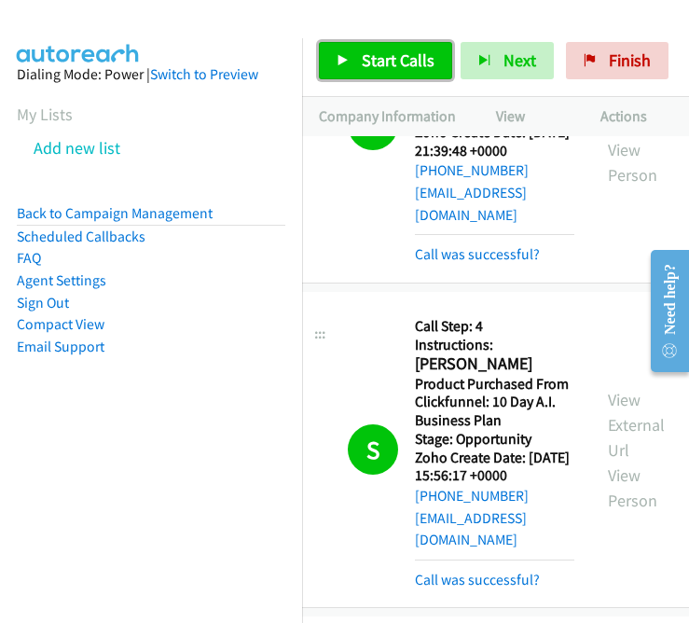
click at [350, 67] on link "Start Calls" at bounding box center [385, 60] width 133 height 37
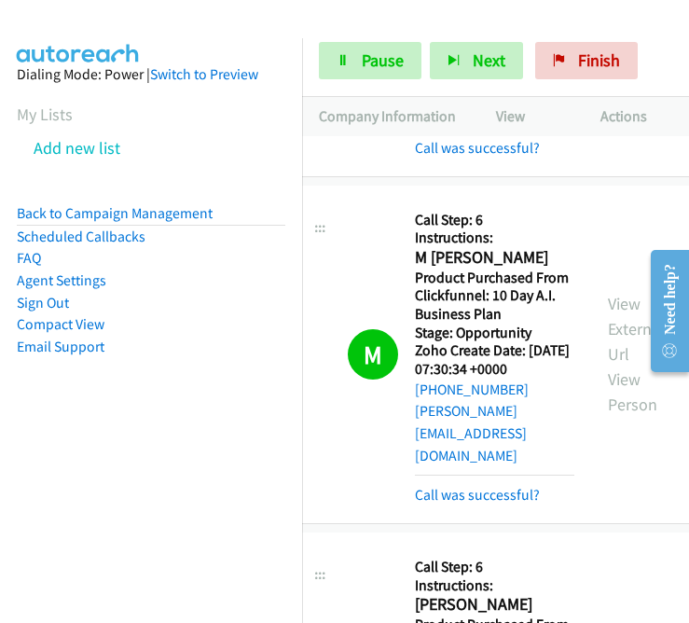
scroll to position [16776, 27]
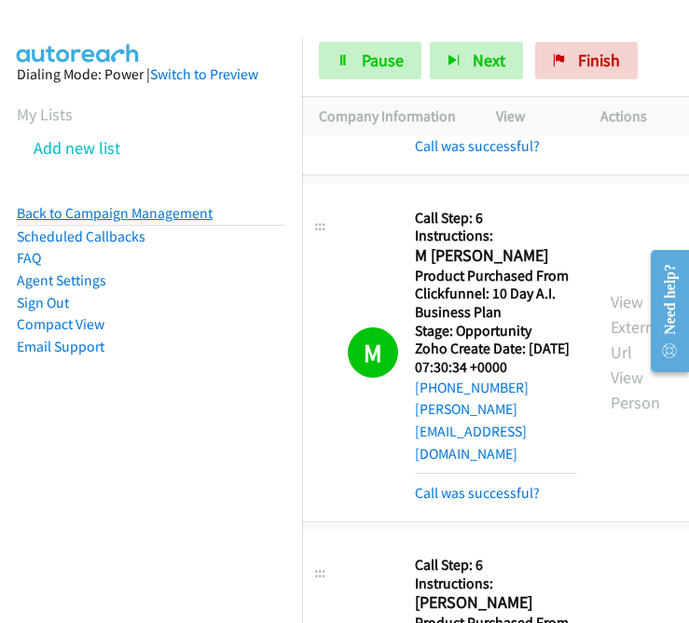
click at [65, 213] on link "Back to Campaign Management" at bounding box center [115, 213] width 196 height 18
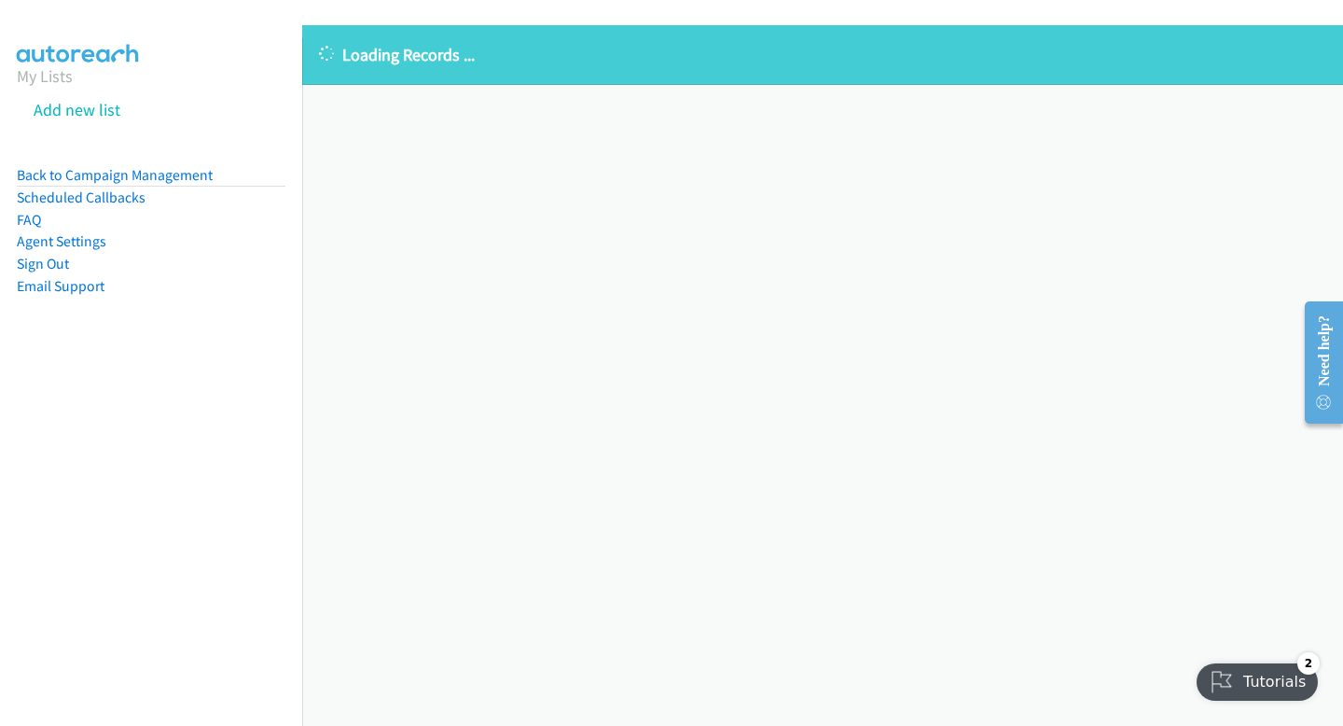
click at [911, 261] on div "Loading Records ... Sorry, something went wrong please try again." at bounding box center [822, 375] width 1041 height 701
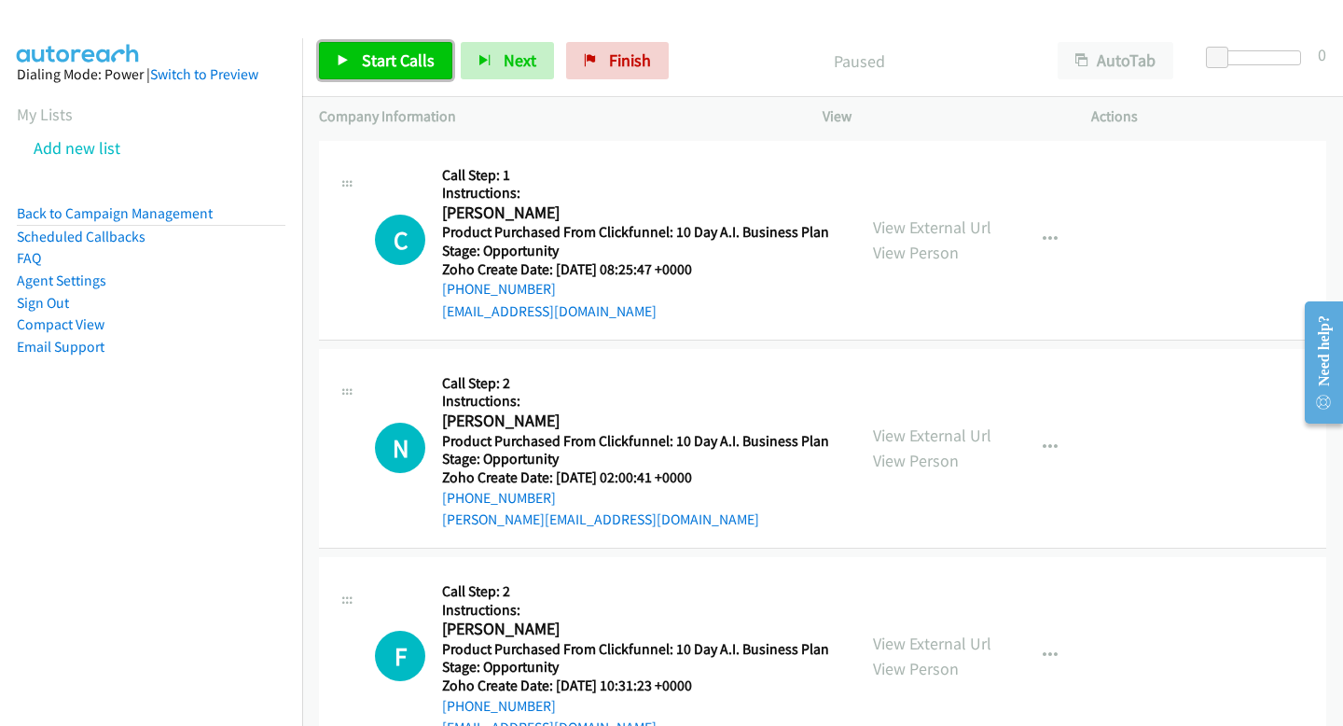
click at [422, 59] on span "Start Calls" at bounding box center [398, 59] width 73 height 21
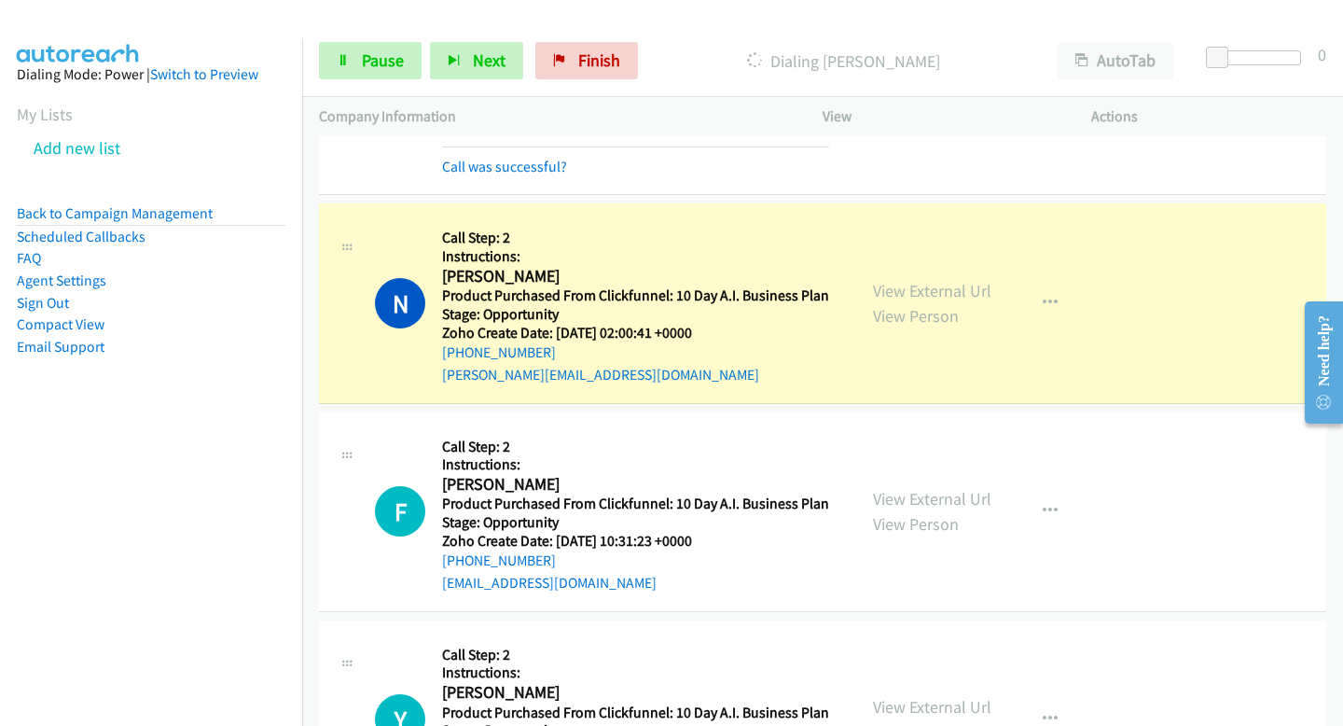
scroll to position [187, 0]
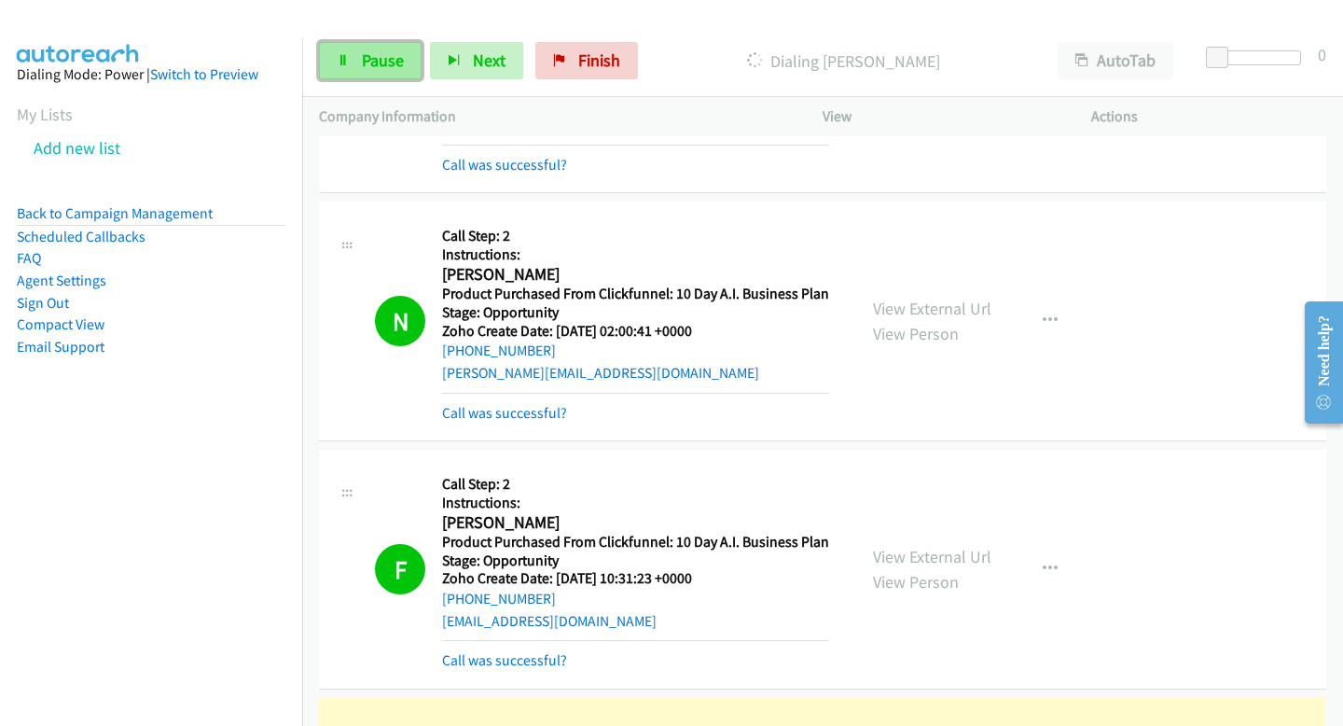
click at [364, 55] on span "Pause" at bounding box center [383, 59] width 42 height 21
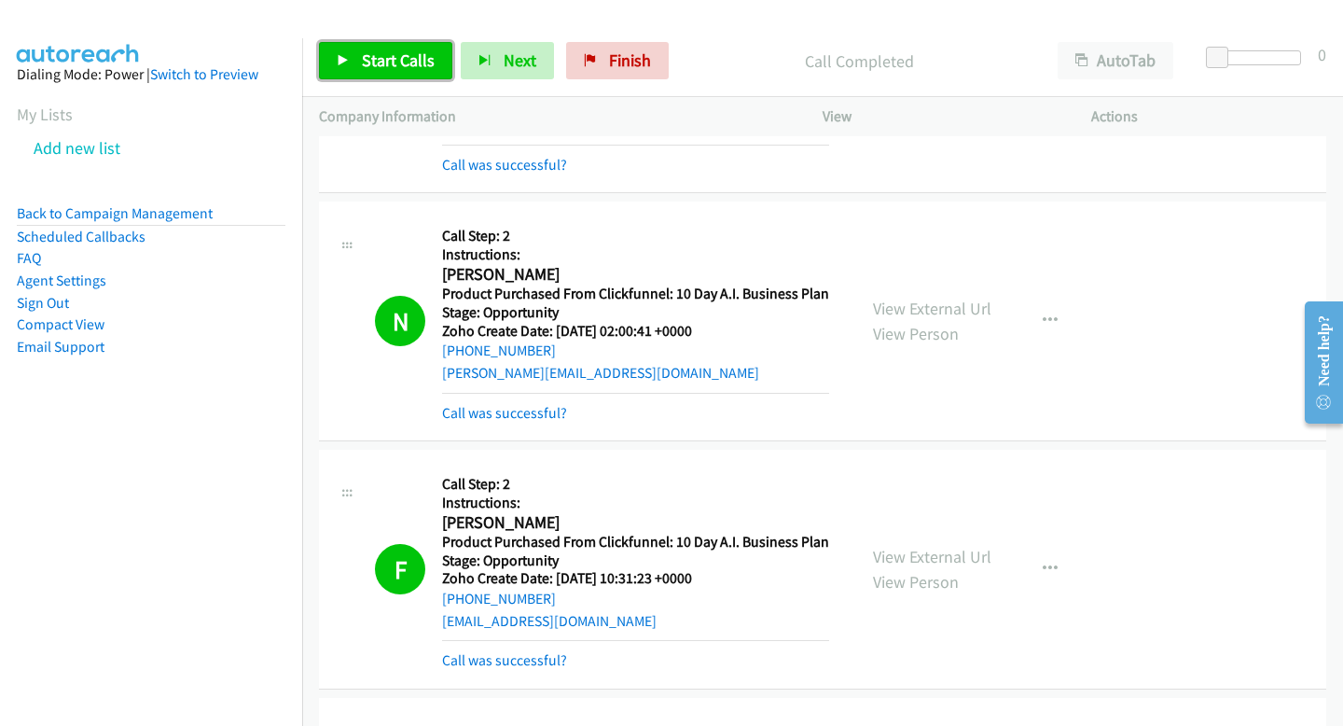
click at [392, 61] on span "Start Calls" at bounding box center [398, 59] width 73 height 21
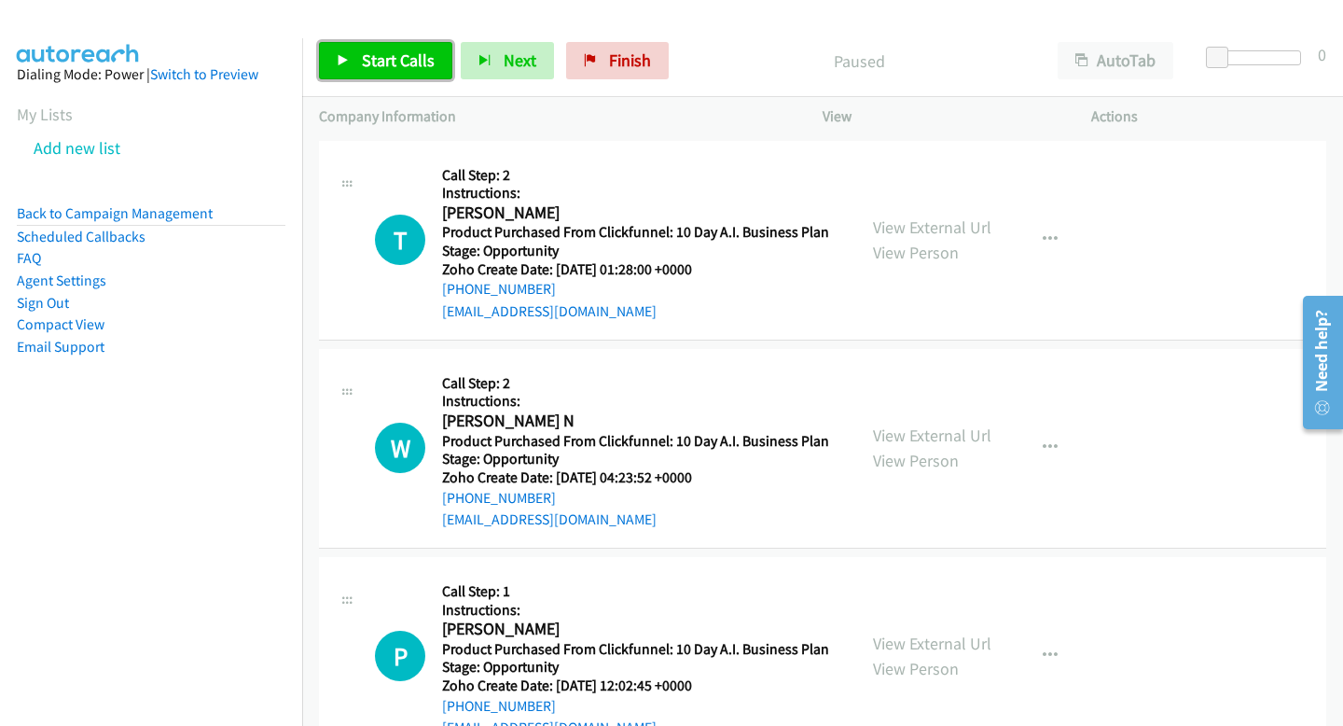
click at [389, 73] on link "Start Calls" at bounding box center [385, 60] width 133 height 37
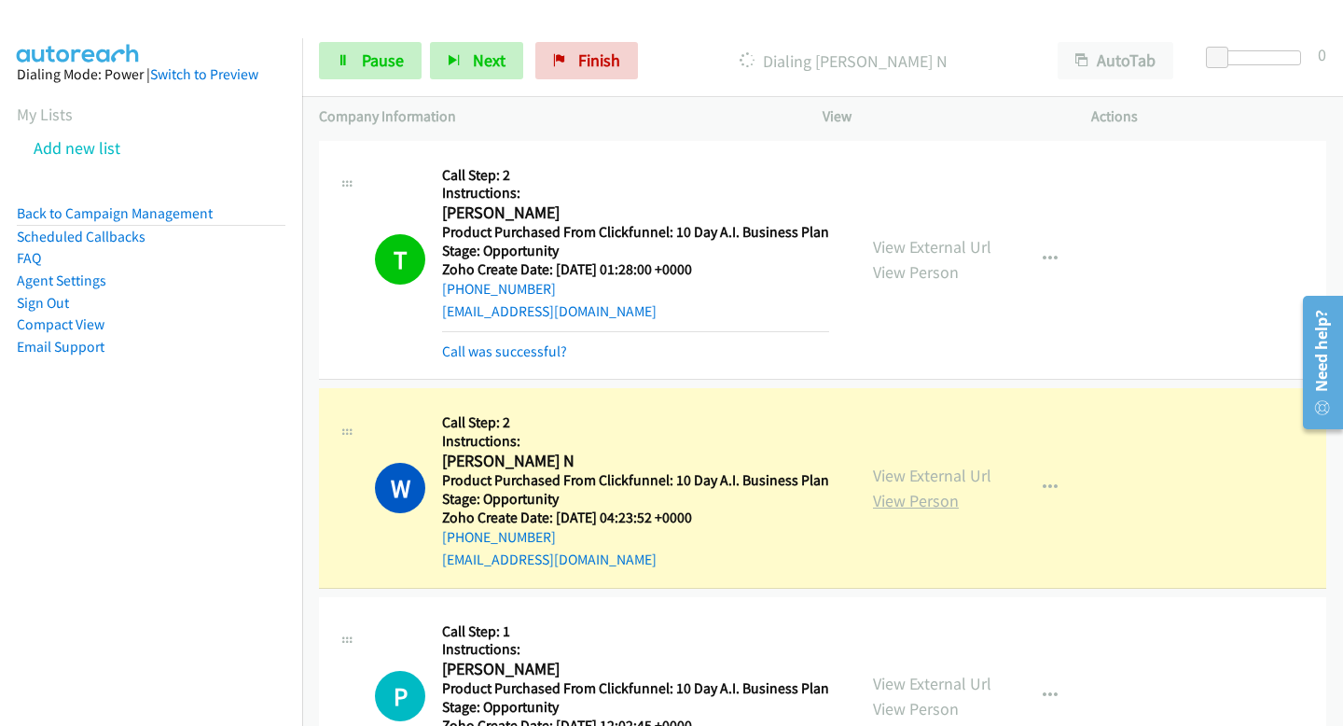
click at [936, 495] on link "View Person" at bounding box center [916, 500] width 86 height 21
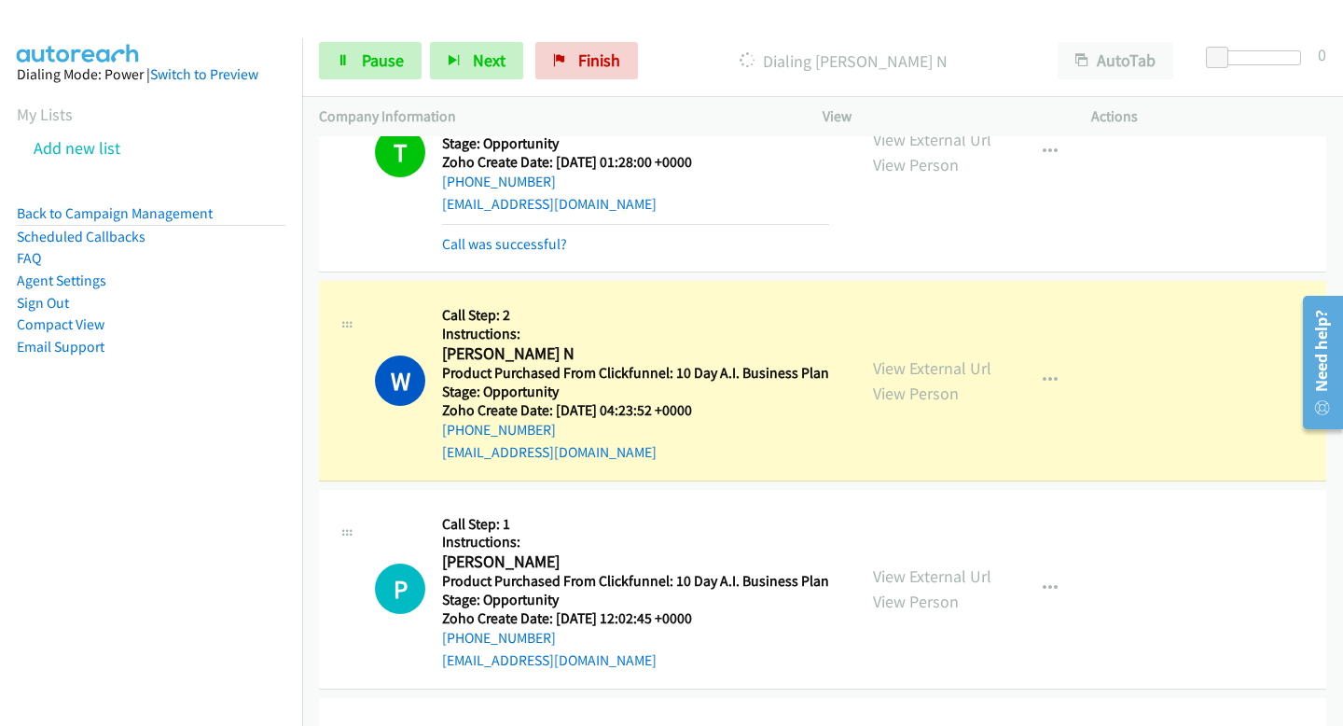
scroll to position [109, 0]
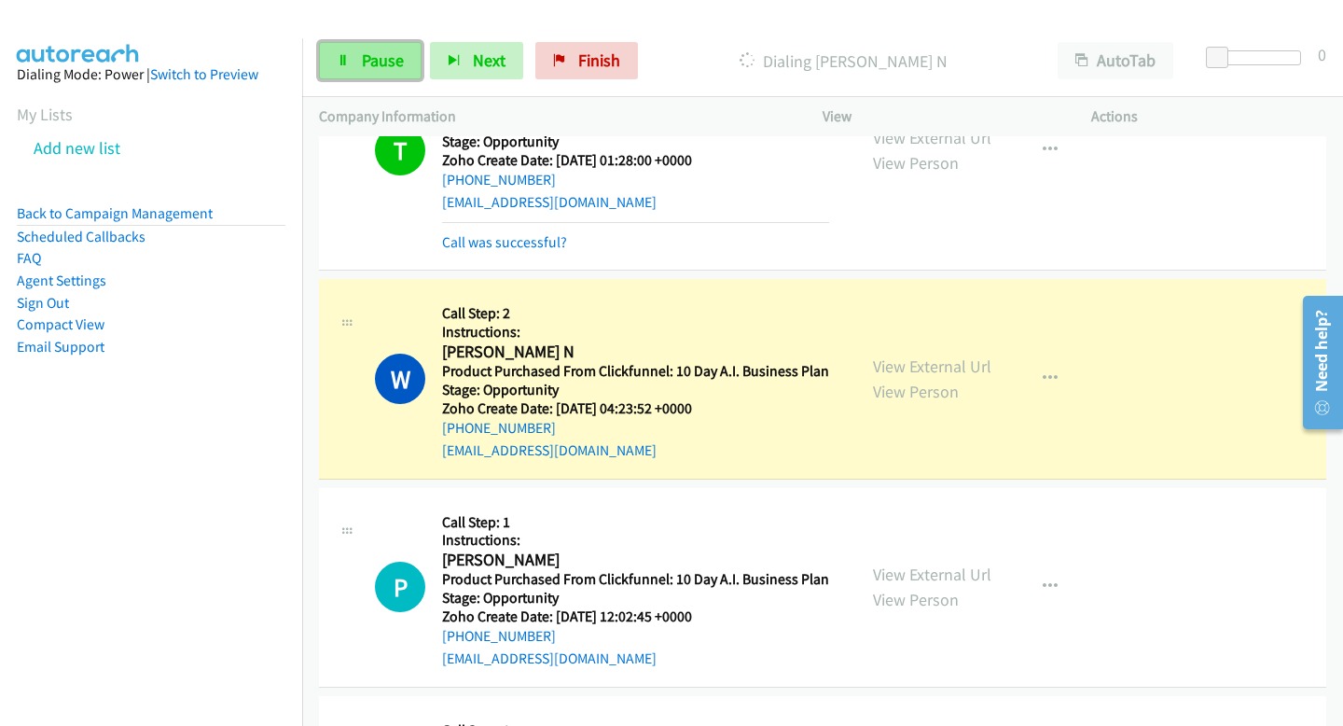
click at [374, 70] on span "Pause" at bounding box center [383, 59] width 42 height 21
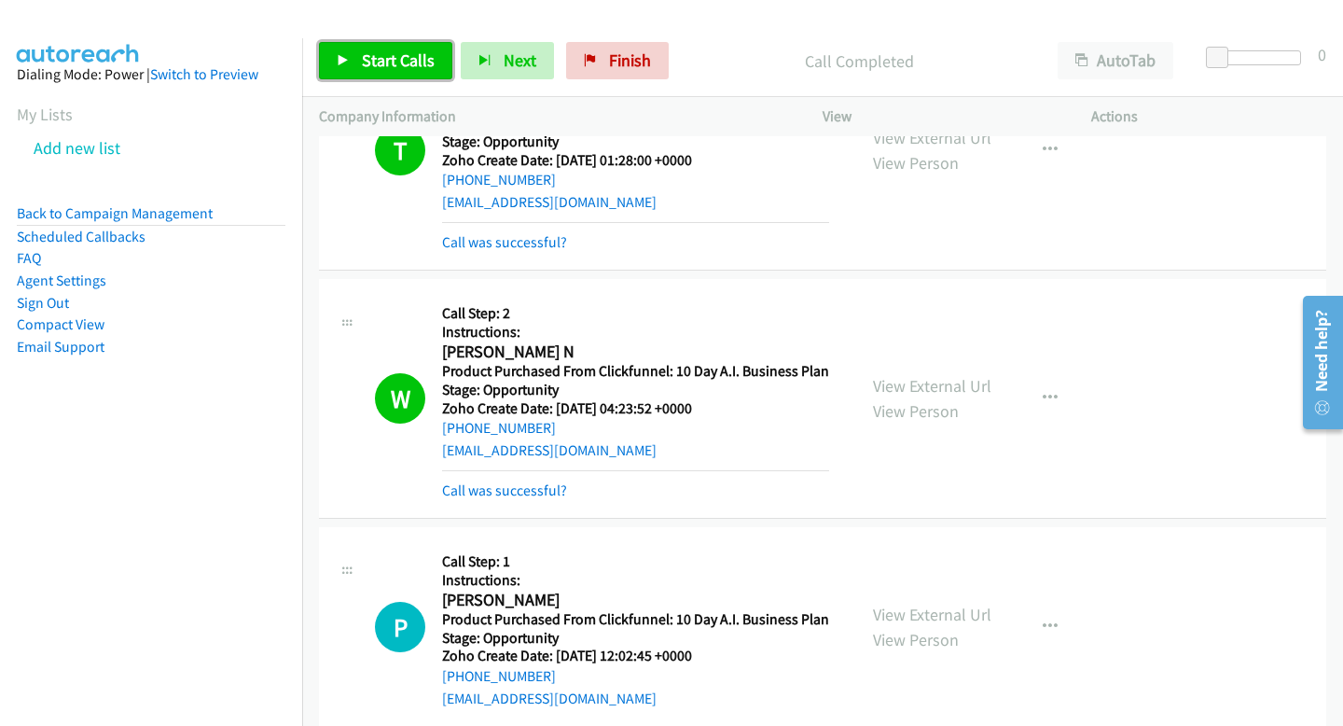
click at [344, 57] on icon at bounding box center [343, 61] width 13 height 13
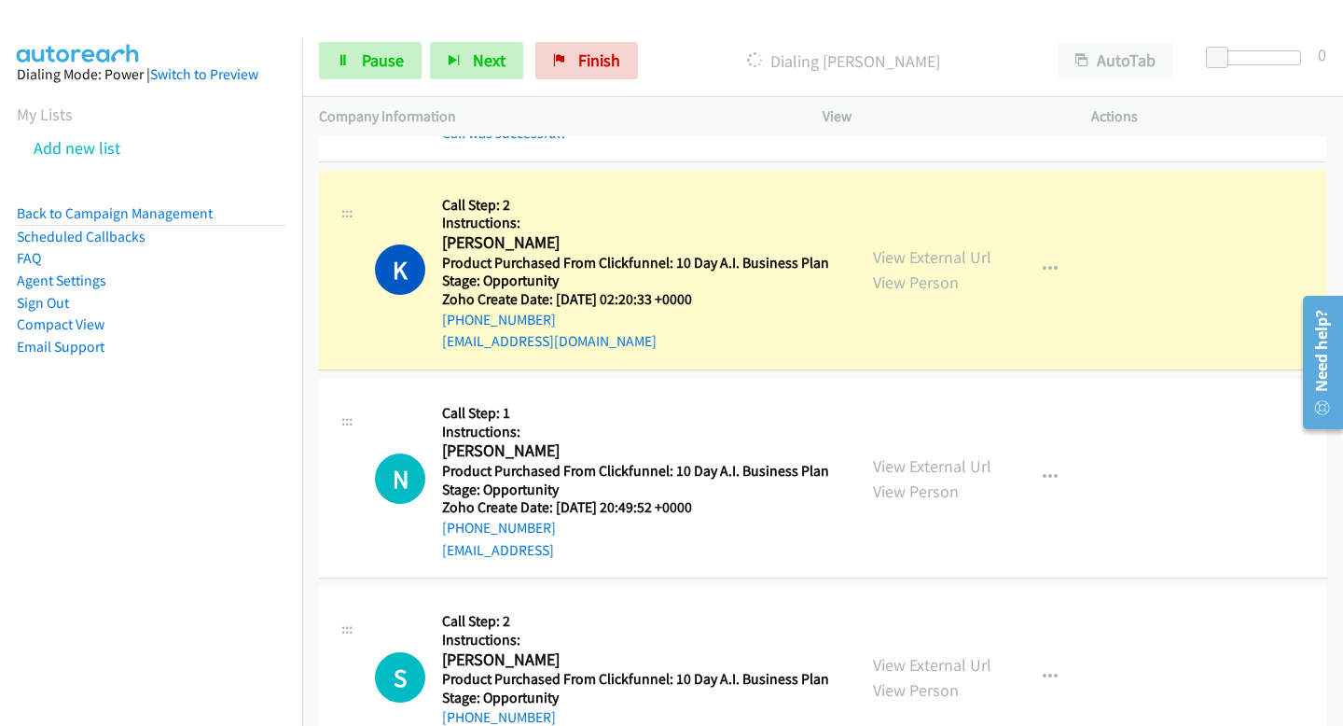
scroll to position [2210, 0]
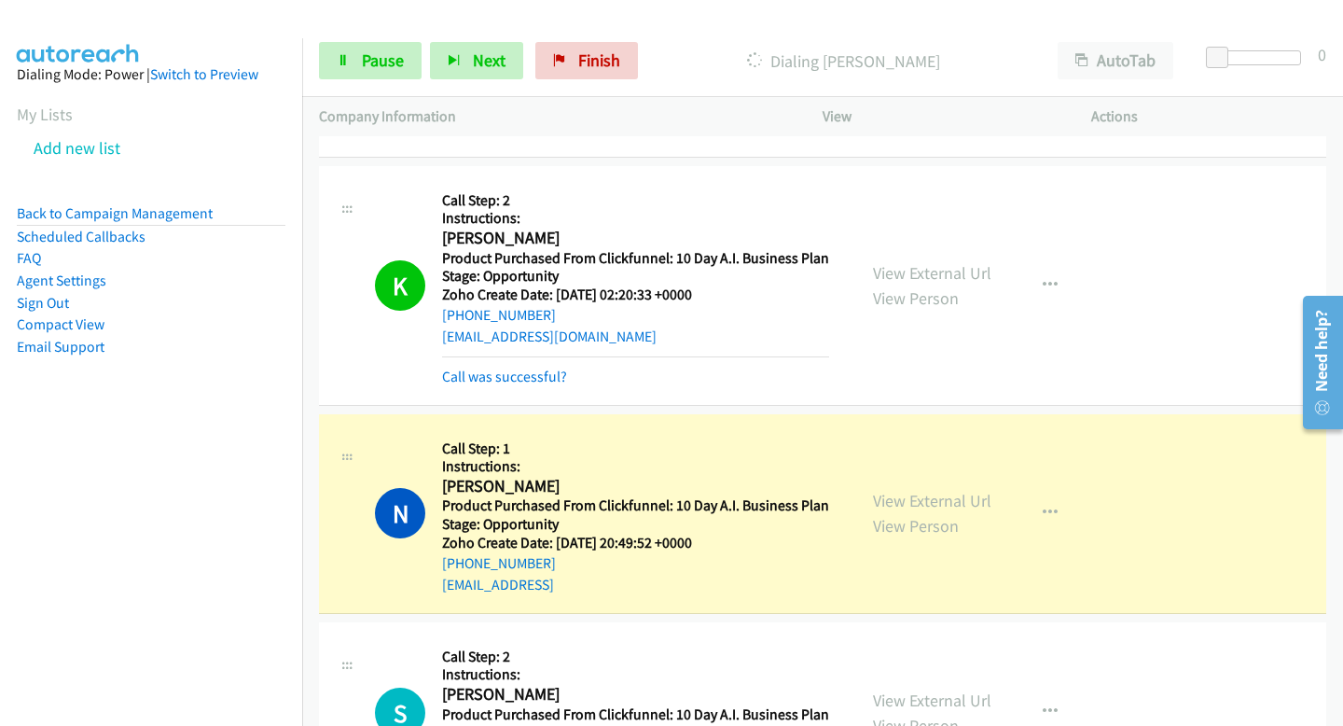
click at [376, 16] on div at bounding box center [663, 36] width 1326 height 72
click at [371, 44] on link "Pause" at bounding box center [370, 60] width 103 height 37
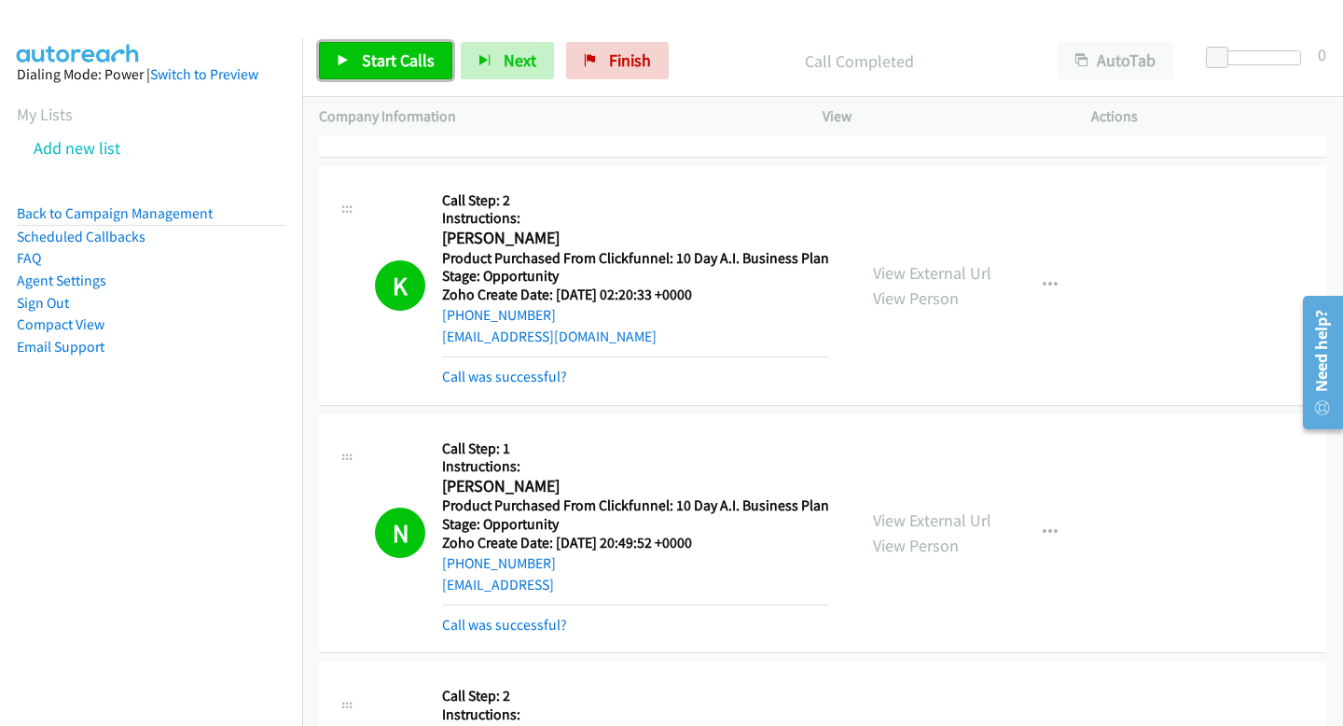
click at [411, 58] on span "Start Calls" at bounding box center [398, 59] width 73 height 21
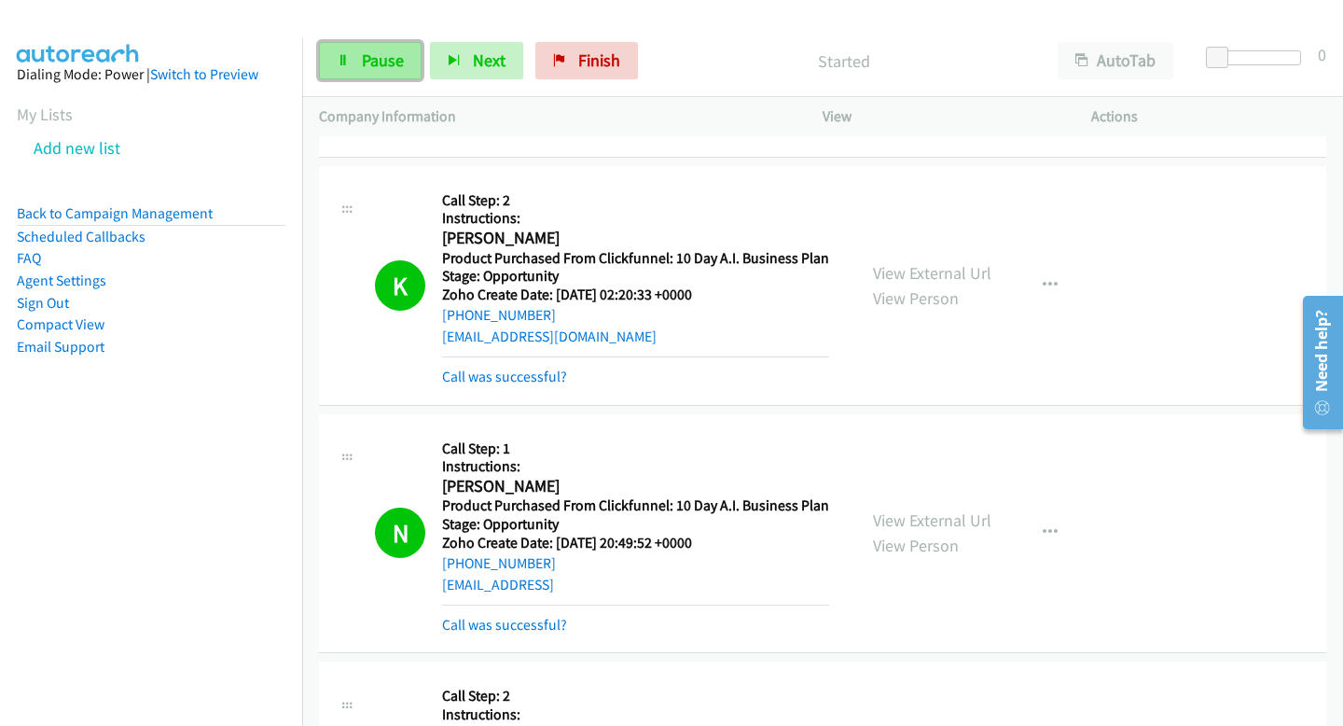
click at [393, 74] on link "Pause" at bounding box center [370, 60] width 103 height 37
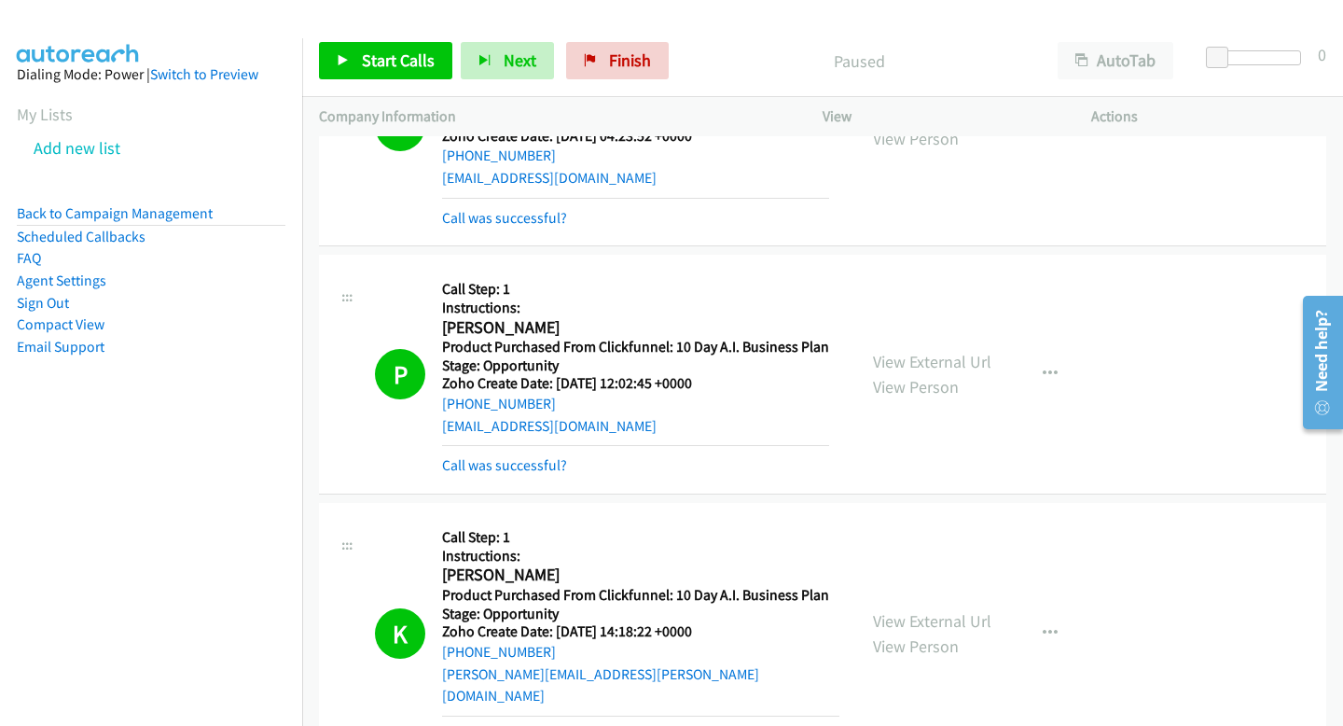
scroll to position [414, 0]
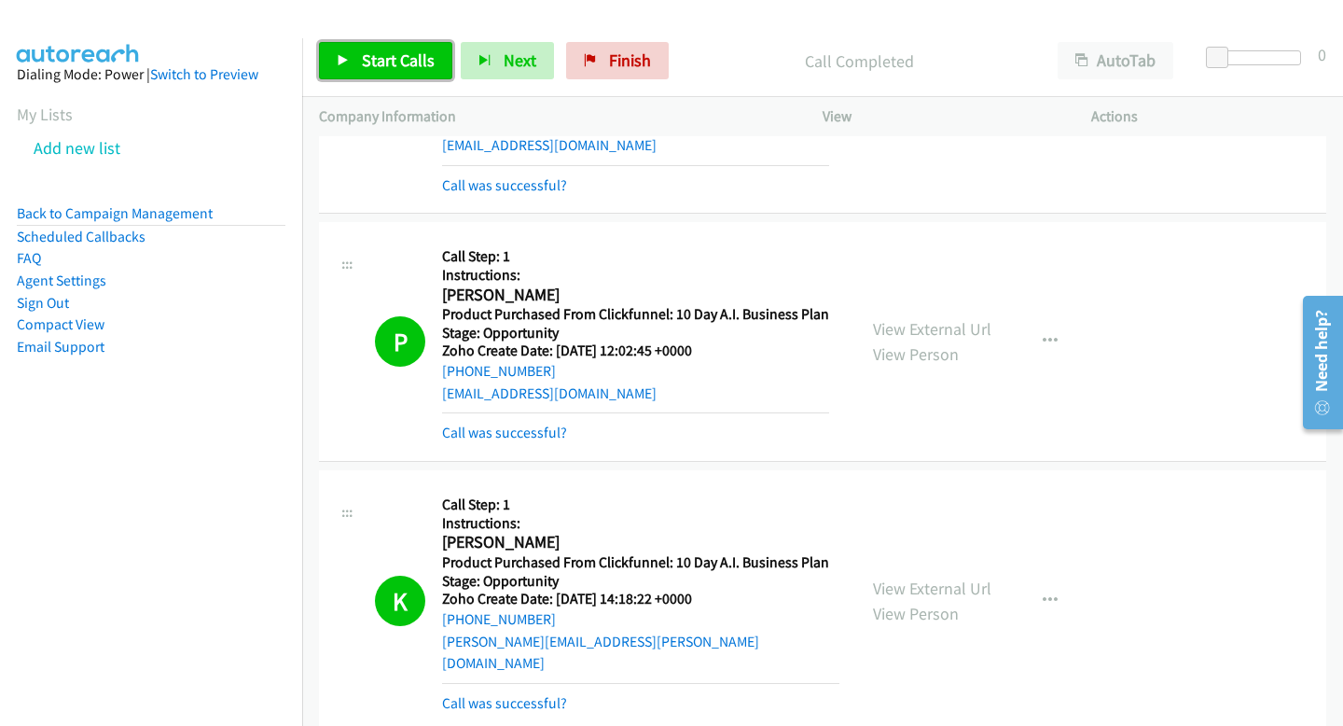
click at [394, 55] on span "Start Calls" at bounding box center [398, 59] width 73 height 21
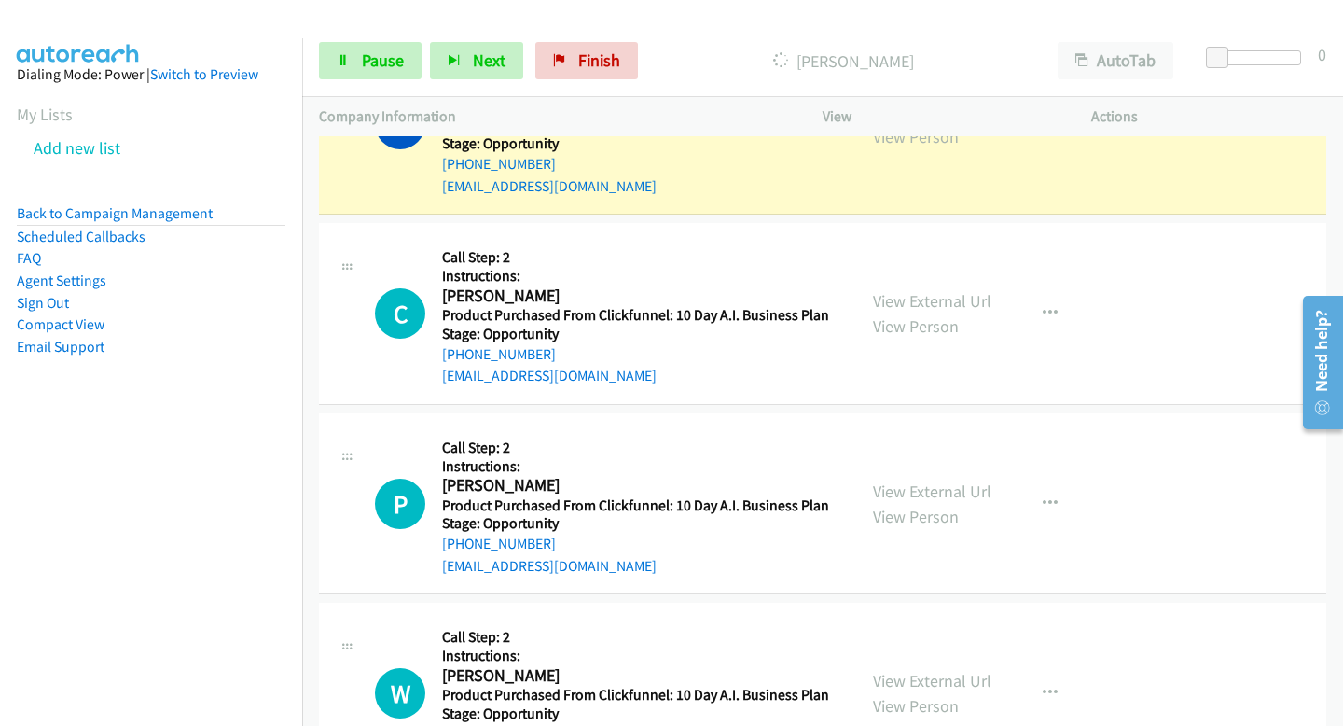
scroll to position [3759, 0]
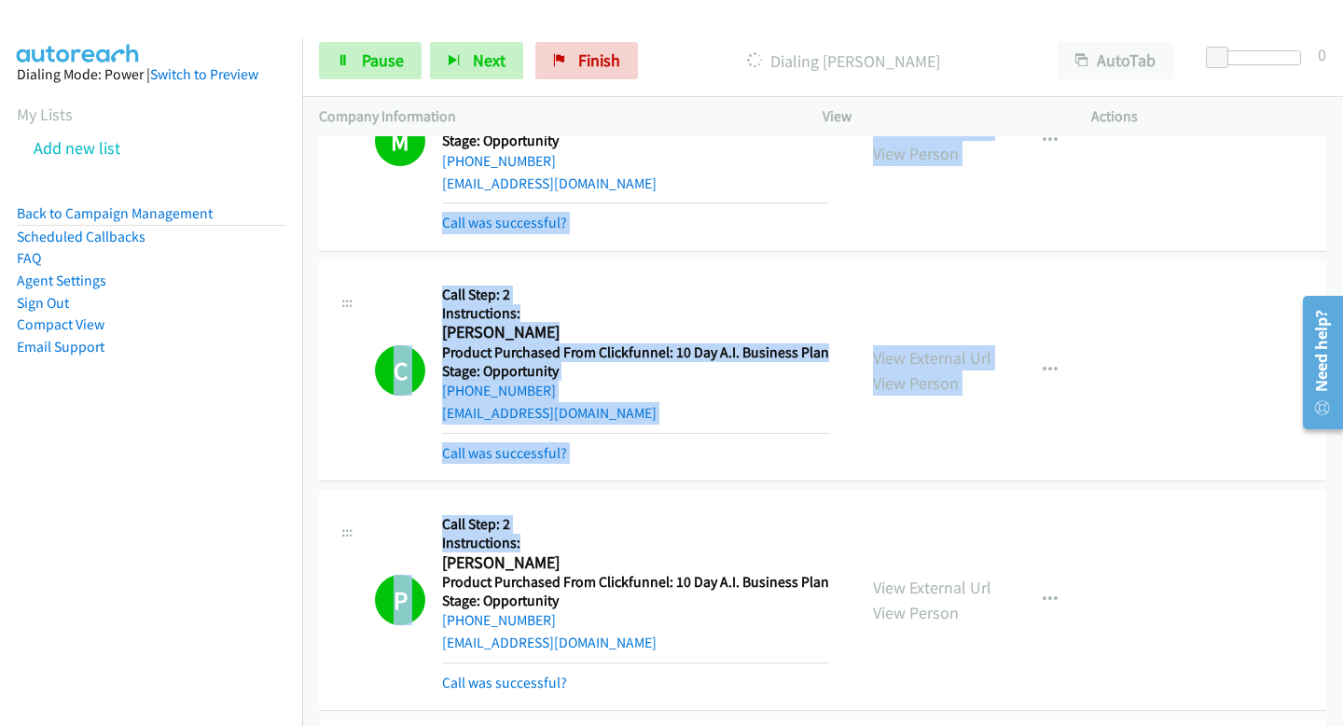
drag, startPoint x: 854, startPoint y: 520, endPoint x: 854, endPoint y: -114, distance: 633.4
click at [854, 0] on html "Start Calls Pause Next Finish Dialing Carly Mannino AutoTab AutoTab 0 Company I…" at bounding box center [671, 44] width 1343 height 89
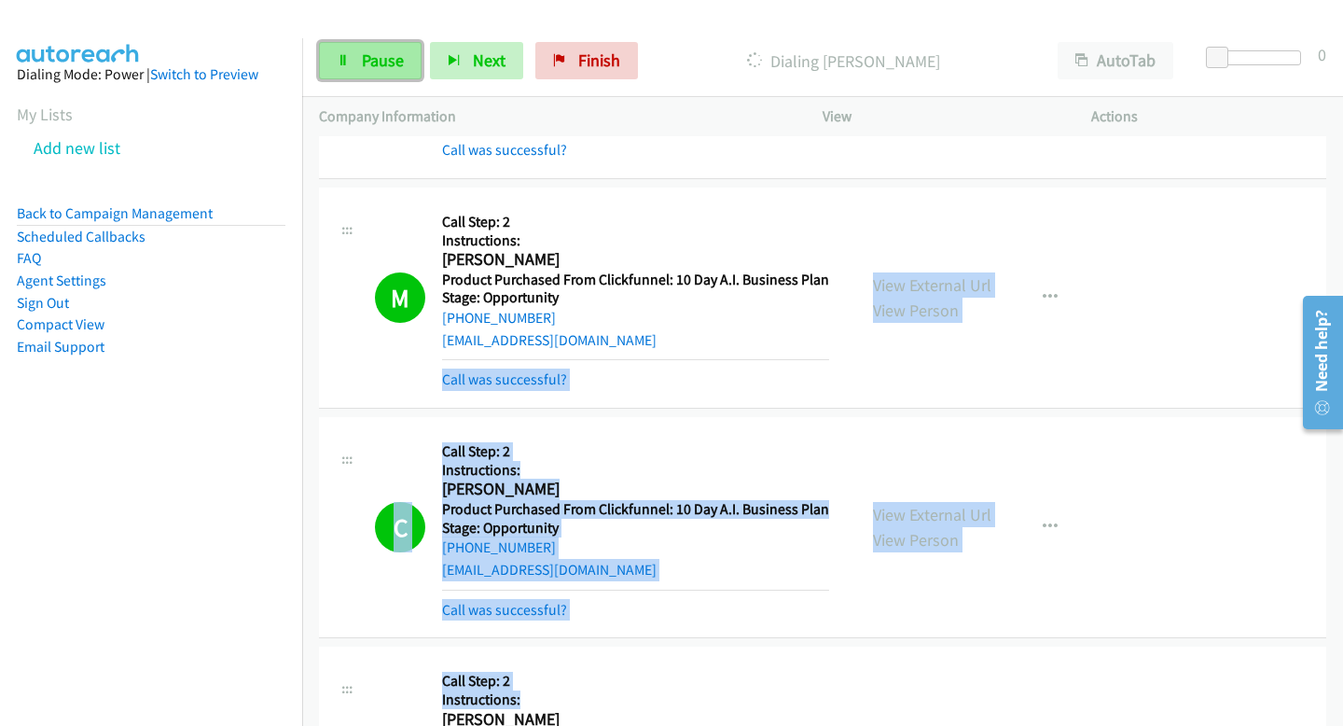
click at [381, 70] on span "Pause" at bounding box center [383, 59] width 42 height 21
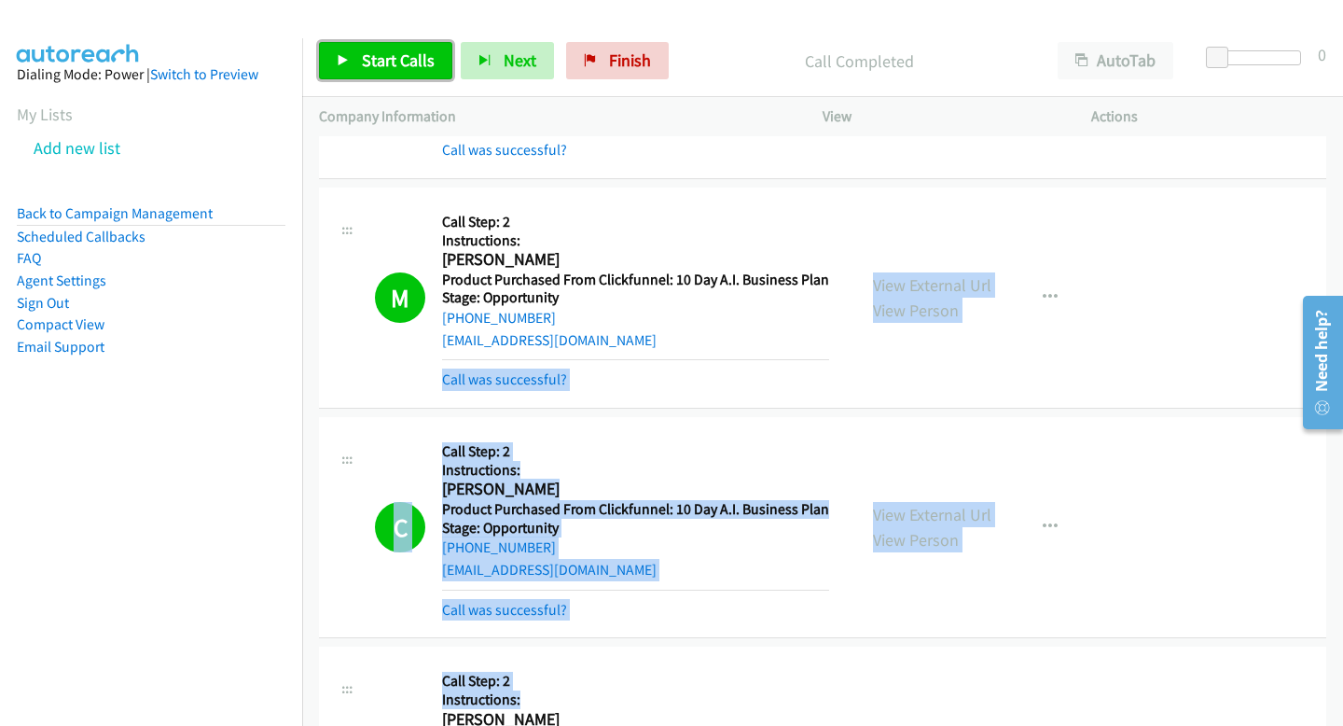
click at [386, 57] on span "Start Calls" at bounding box center [398, 59] width 73 height 21
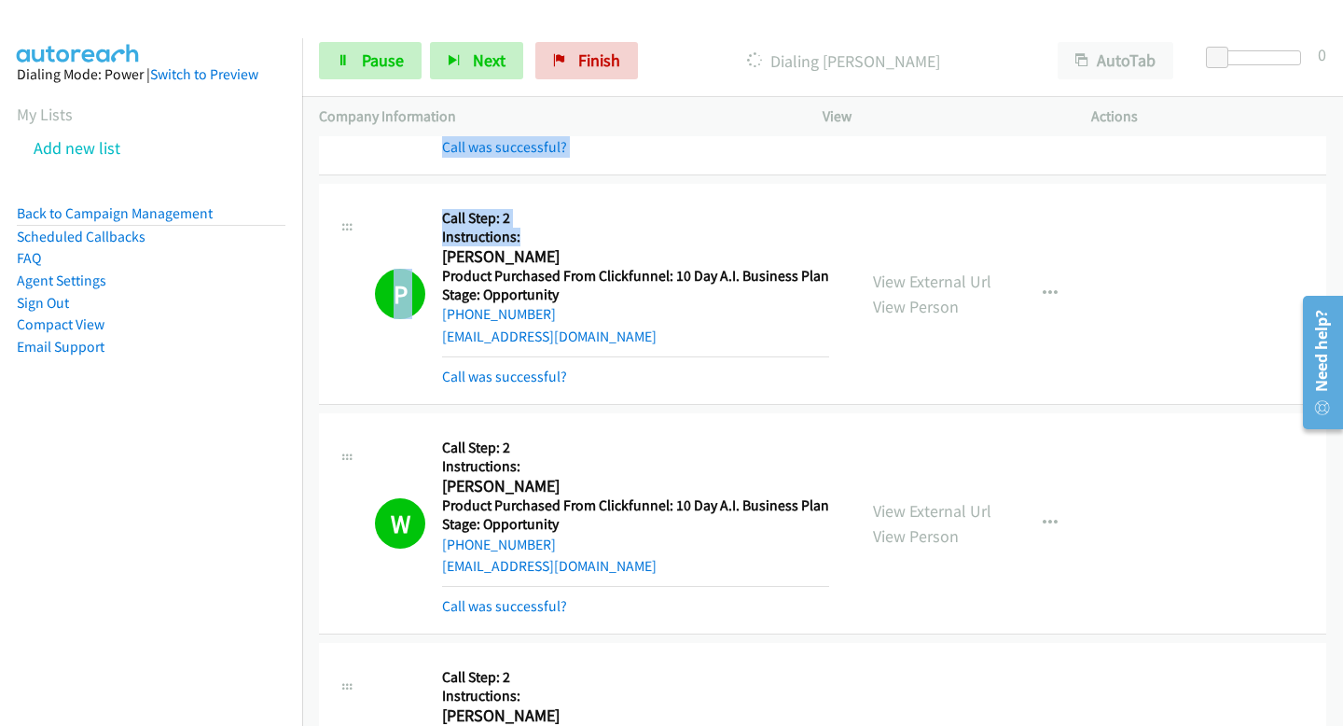
scroll to position [4074, 0]
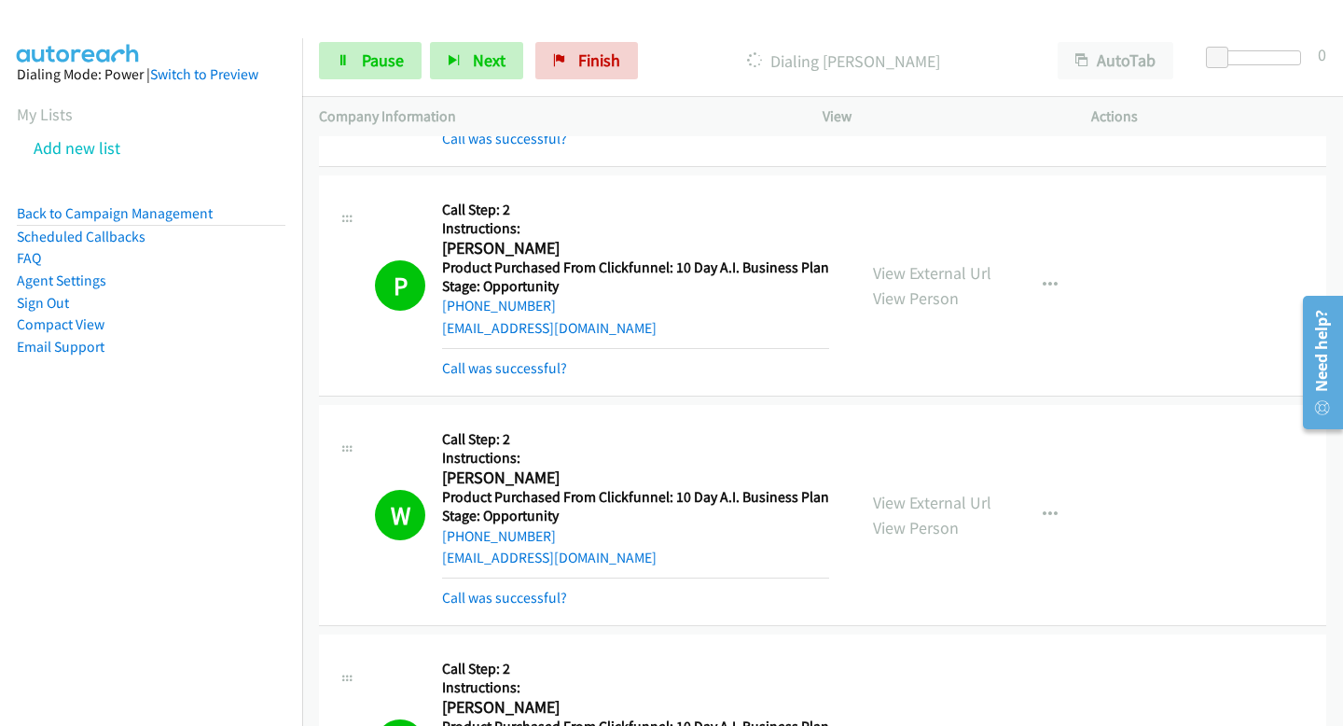
click at [184, 370] on aside "Dialing Mode: Power | Switch to Preview My Lists Add new list Back to Campaign …" at bounding box center [151, 240] width 302 height 404
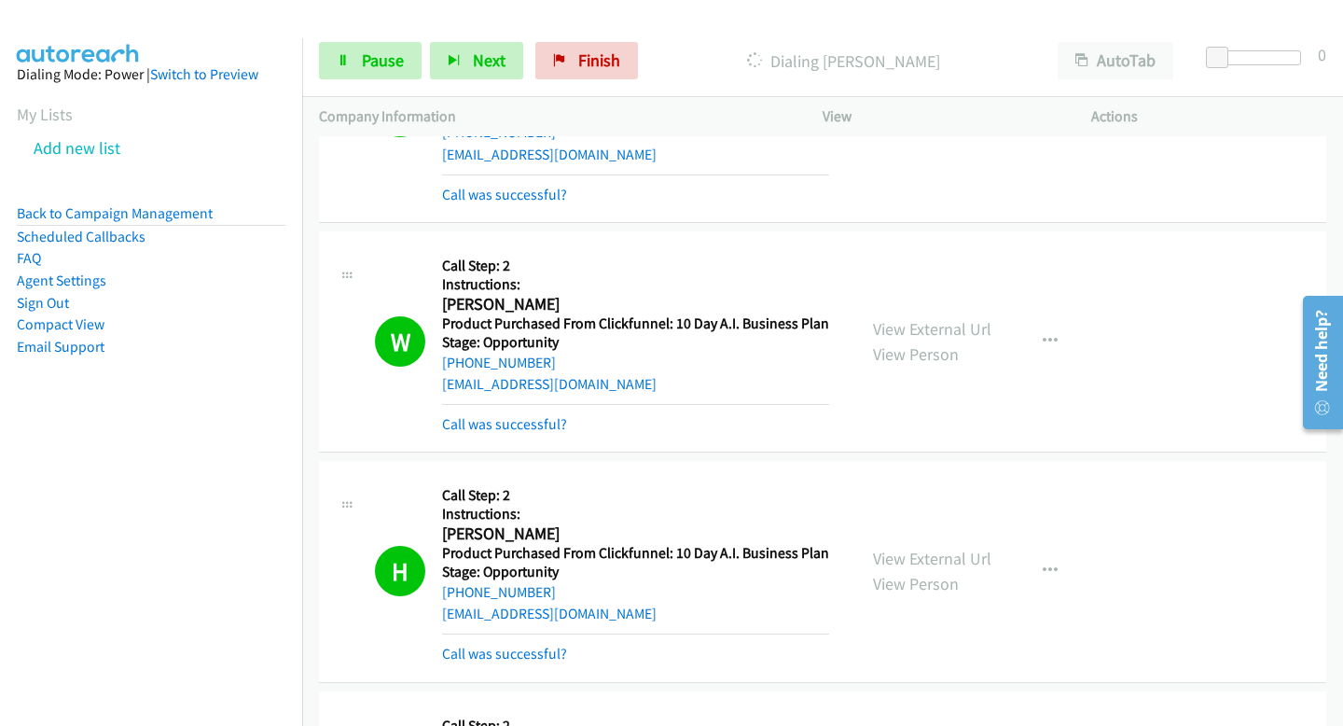
scroll to position [4431, 0]
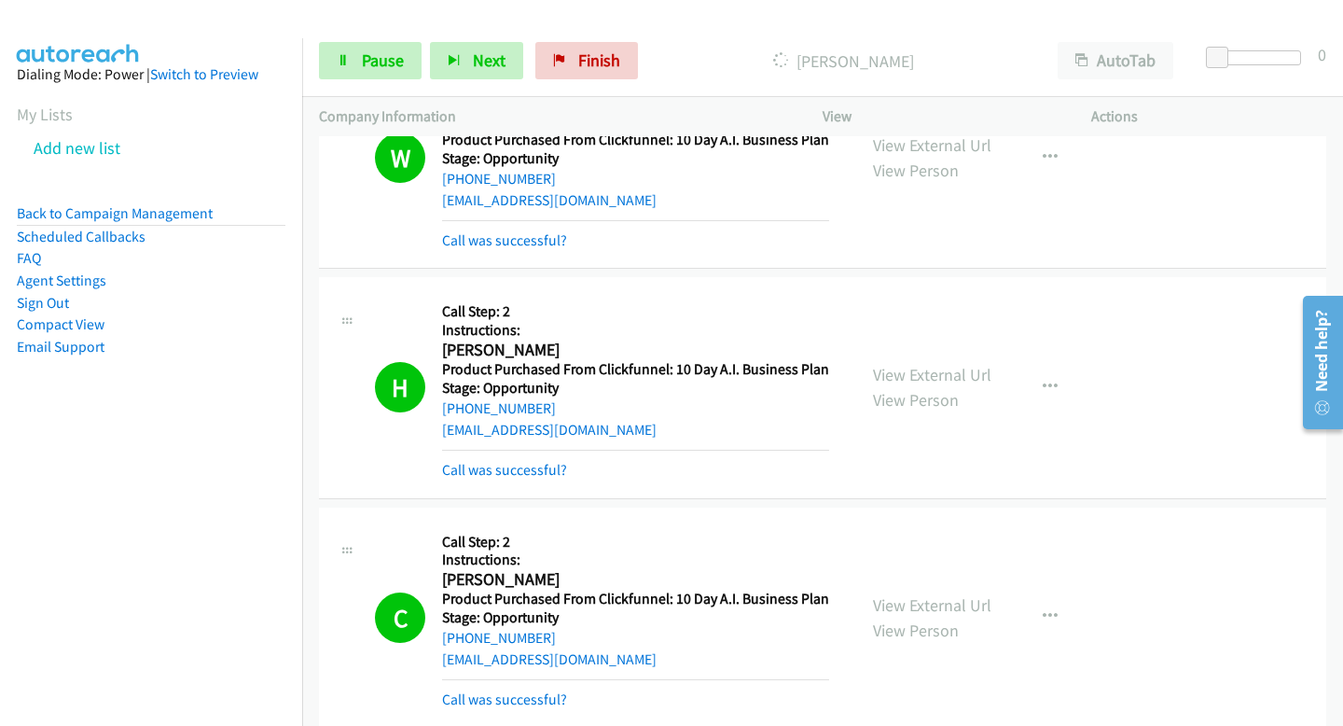
click at [377, 91] on div "Start Calls Pause Next Finish Dialing Adam Espinosa AutoTab AutoTab 0" at bounding box center [822, 61] width 1041 height 72
click at [384, 62] on span "Pause" at bounding box center [383, 59] width 42 height 21
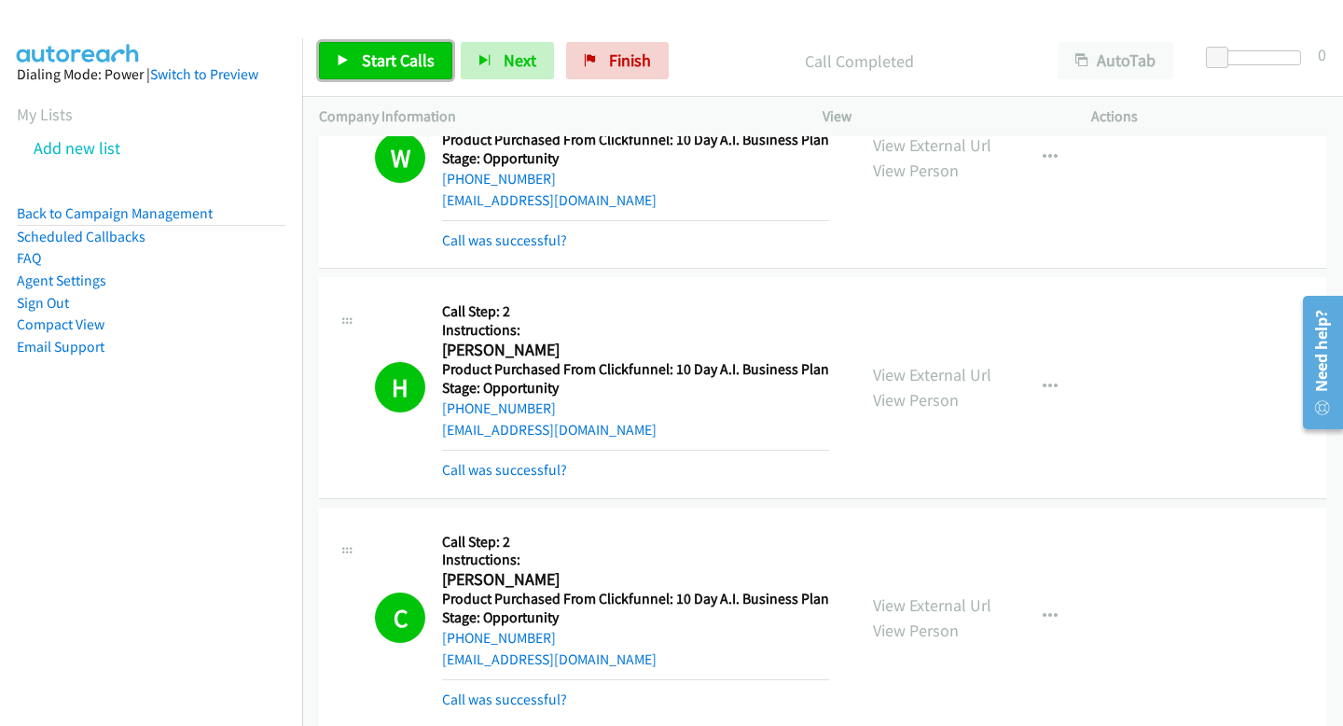
click at [356, 43] on link "Start Calls" at bounding box center [385, 60] width 133 height 37
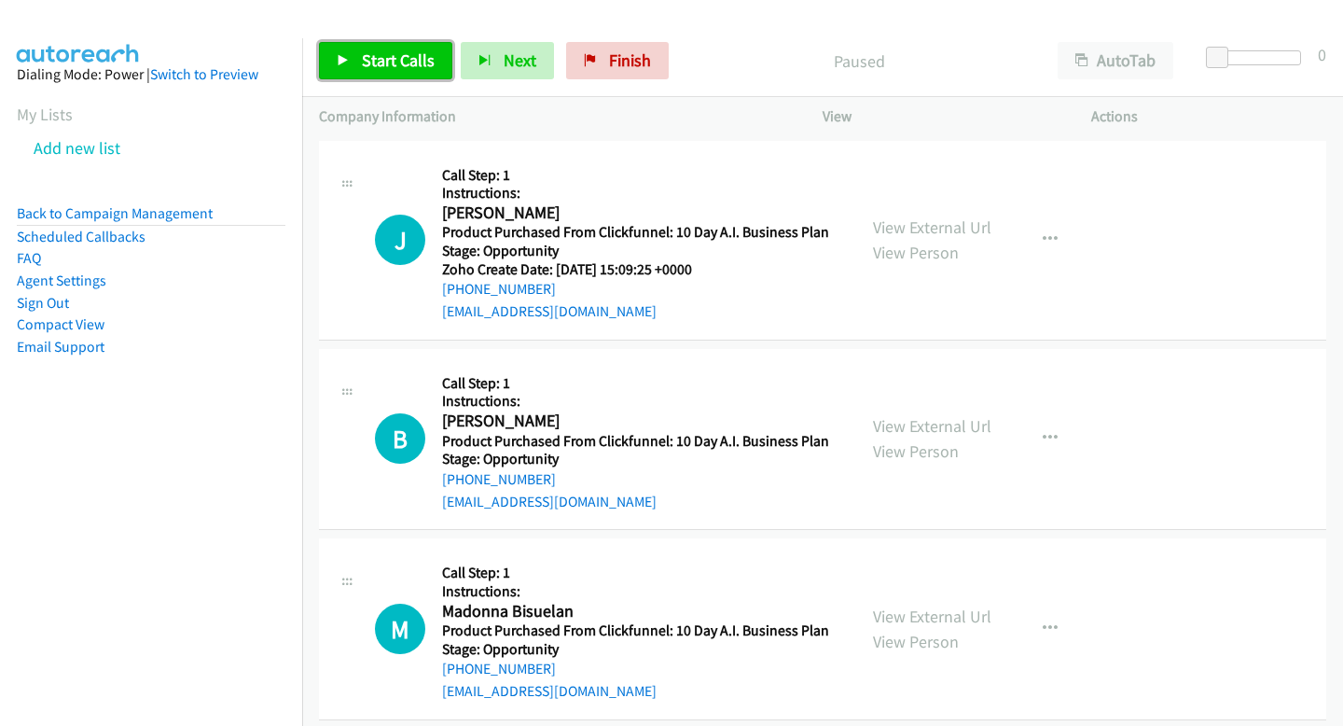
click at [324, 73] on link "Start Calls" at bounding box center [385, 60] width 133 height 37
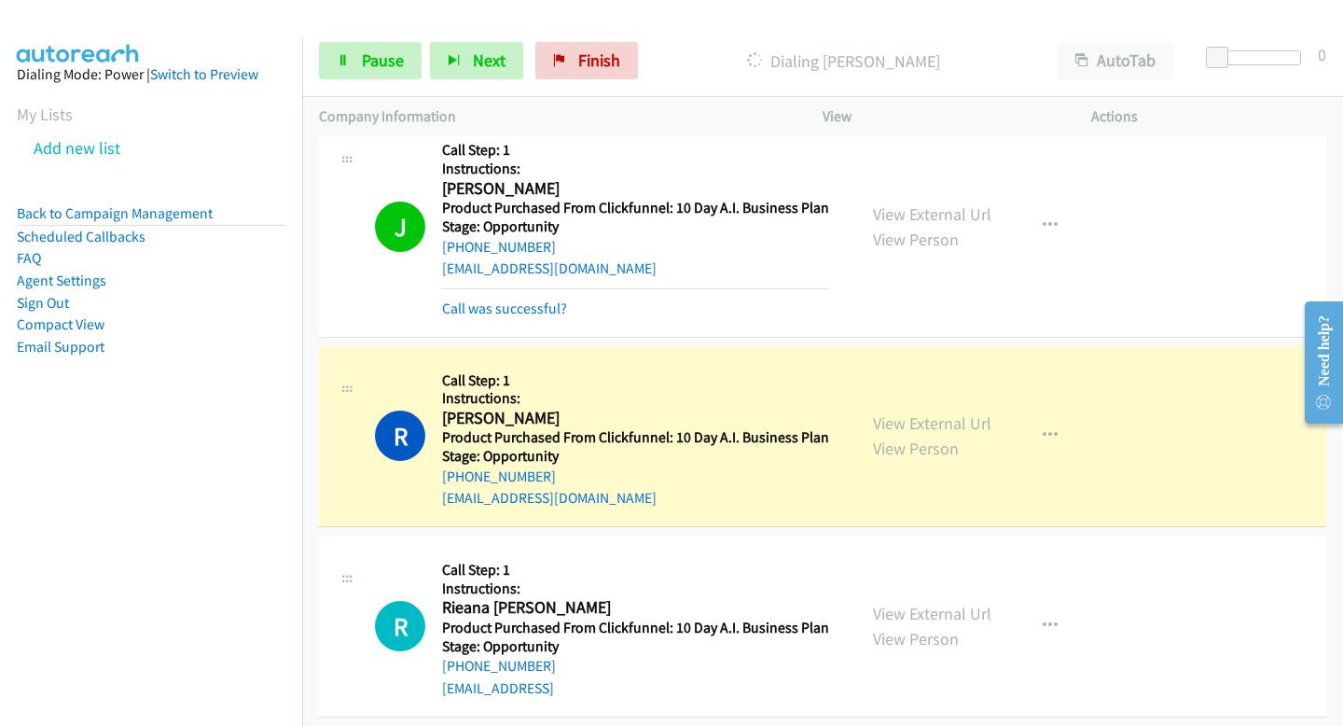
scroll to position [3526, 0]
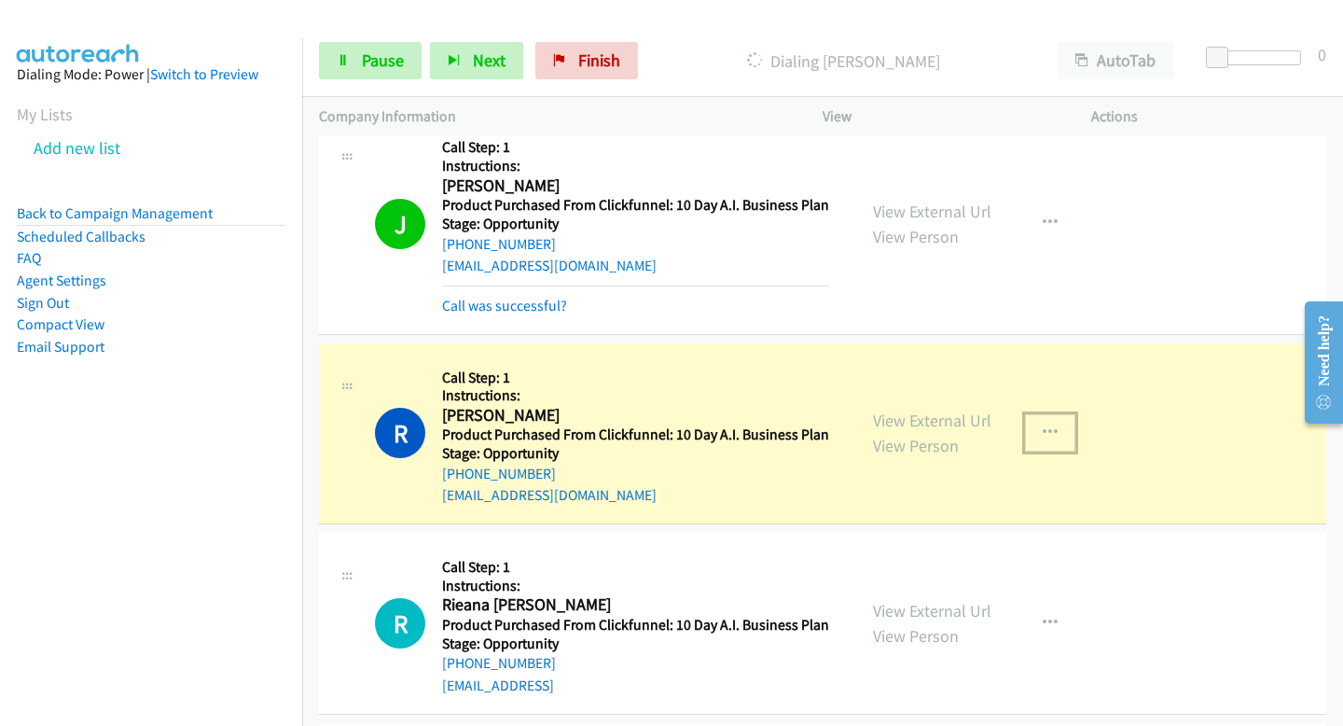
click at [1055, 427] on icon "button" at bounding box center [1050, 432] width 15 height 15
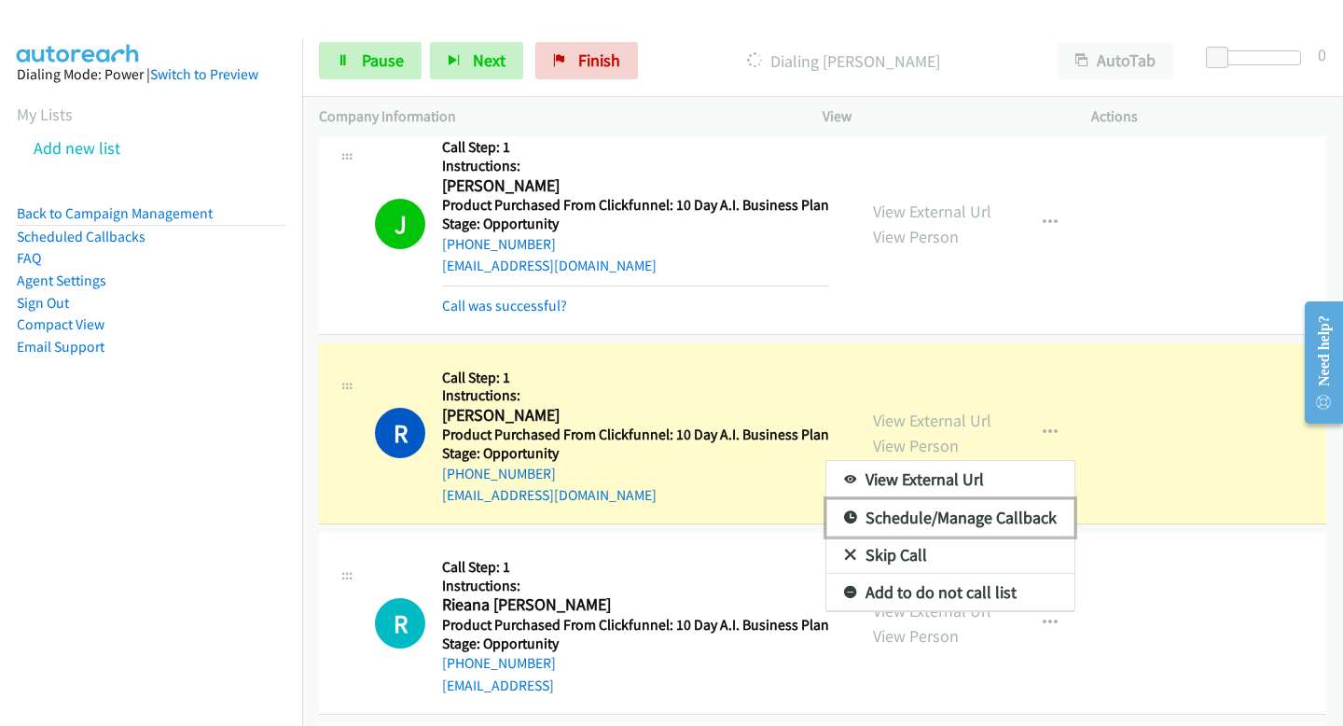
click at [951, 522] on link "Schedule/Manage Callback" at bounding box center [950, 517] width 248 height 37
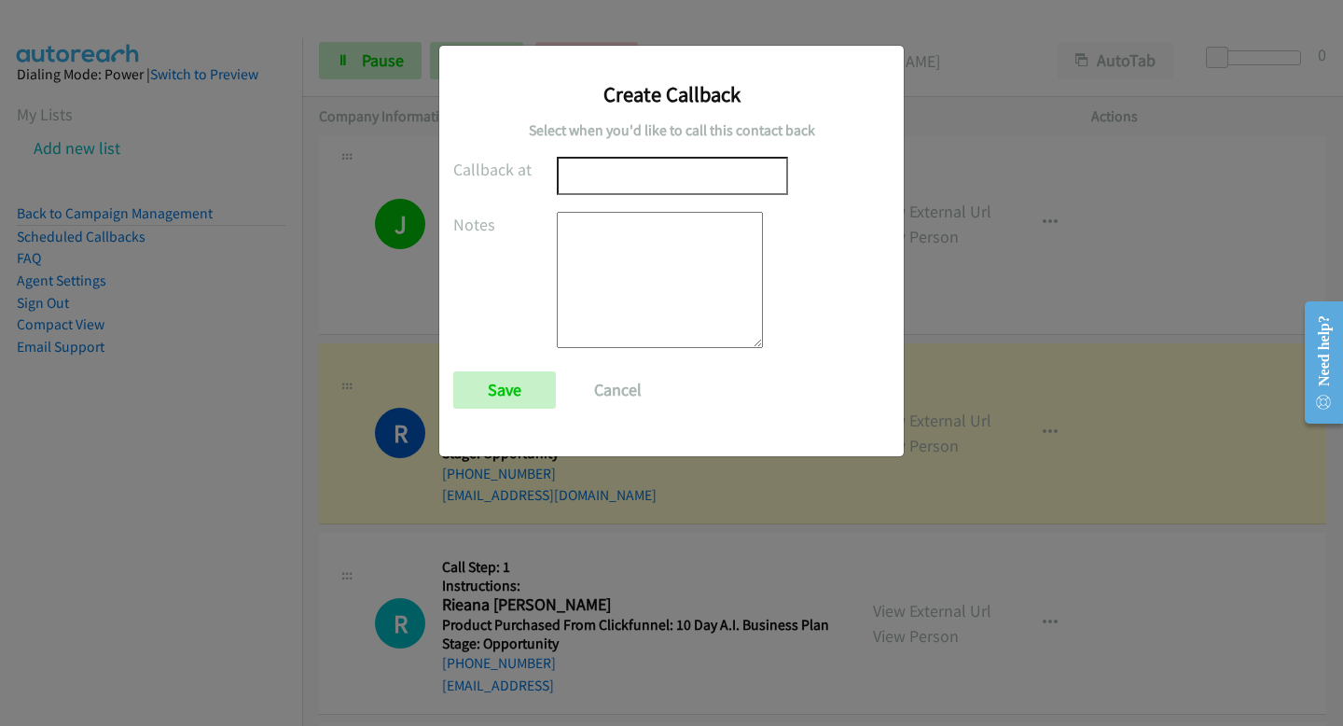
click at [581, 186] on input "text" at bounding box center [672, 176] width 231 height 38
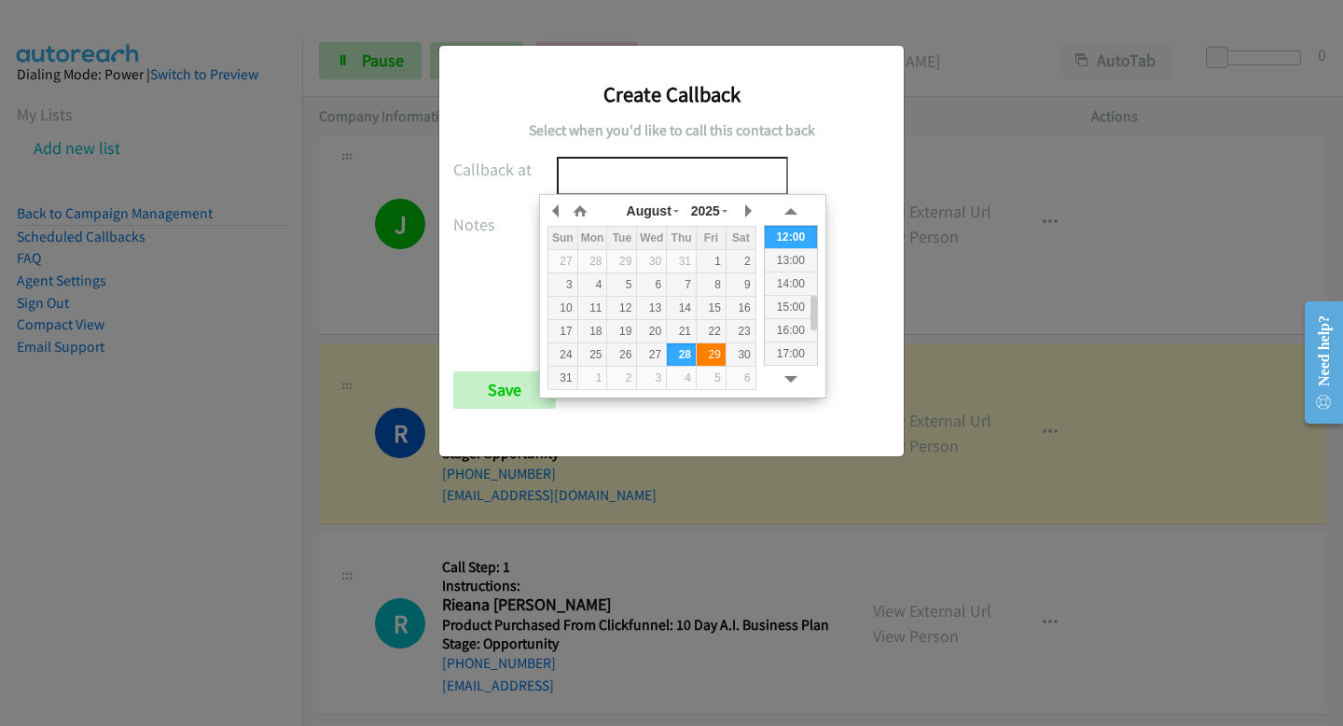
click at [708, 354] on div "29" at bounding box center [711, 354] width 29 height 17
type input "[DATE] 11:51"
click at [767, 176] on div "Callback at [DATE] 11:51 Notes Save Cancel" at bounding box center [671, 291] width 437 height 269
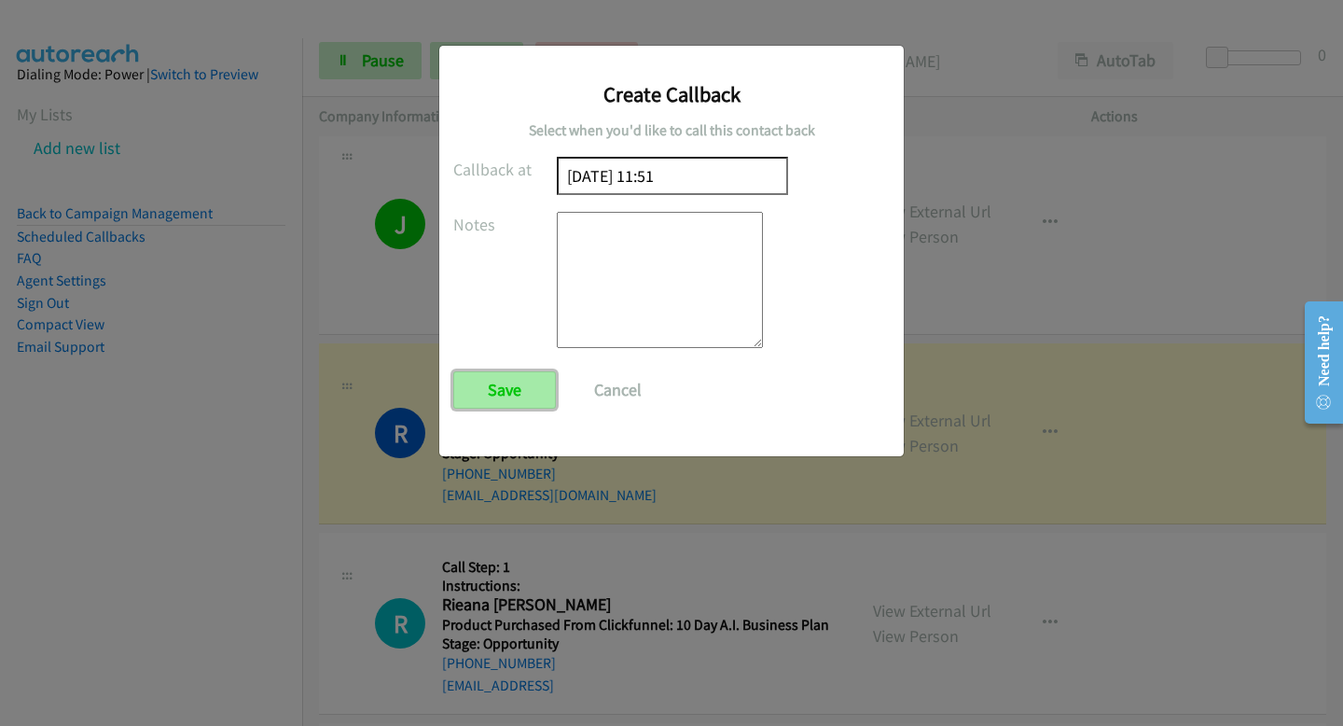
click at [510, 384] on input "Save" at bounding box center [504, 389] width 103 height 37
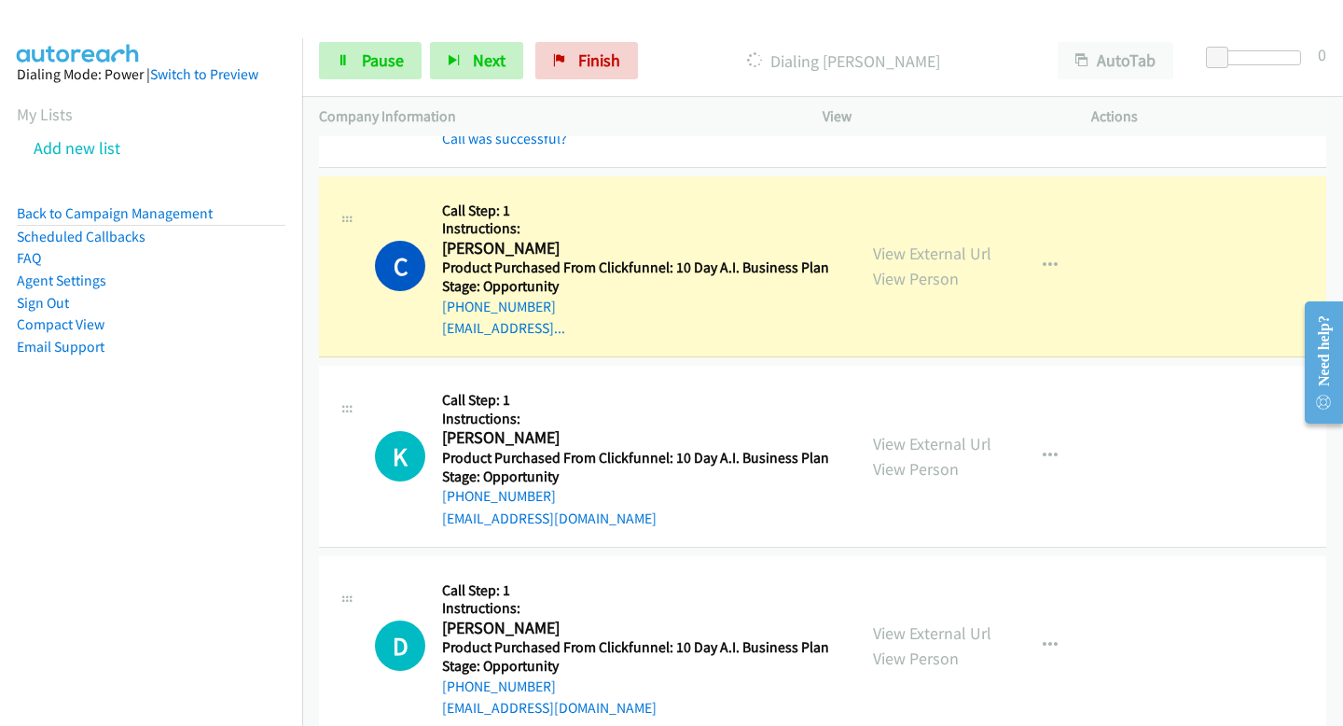
scroll to position [4628, 0]
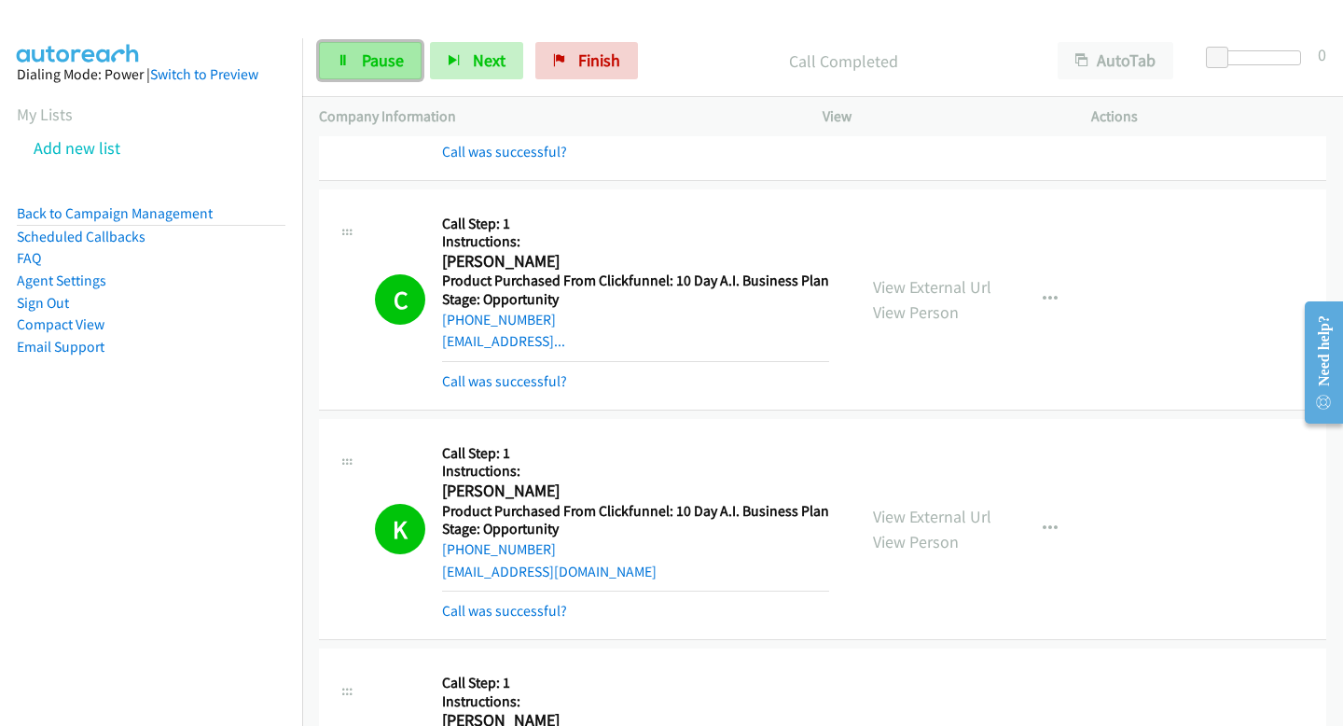
click at [354, 68] on link "Pause" at bounding box center [370, 60] width 103 height 37
click at [349, 80] on div "Start Calls Pause Next Finish Call Completed AutoTab AutoTab 0" at bounding box center [822, 61] width 1041 height 72
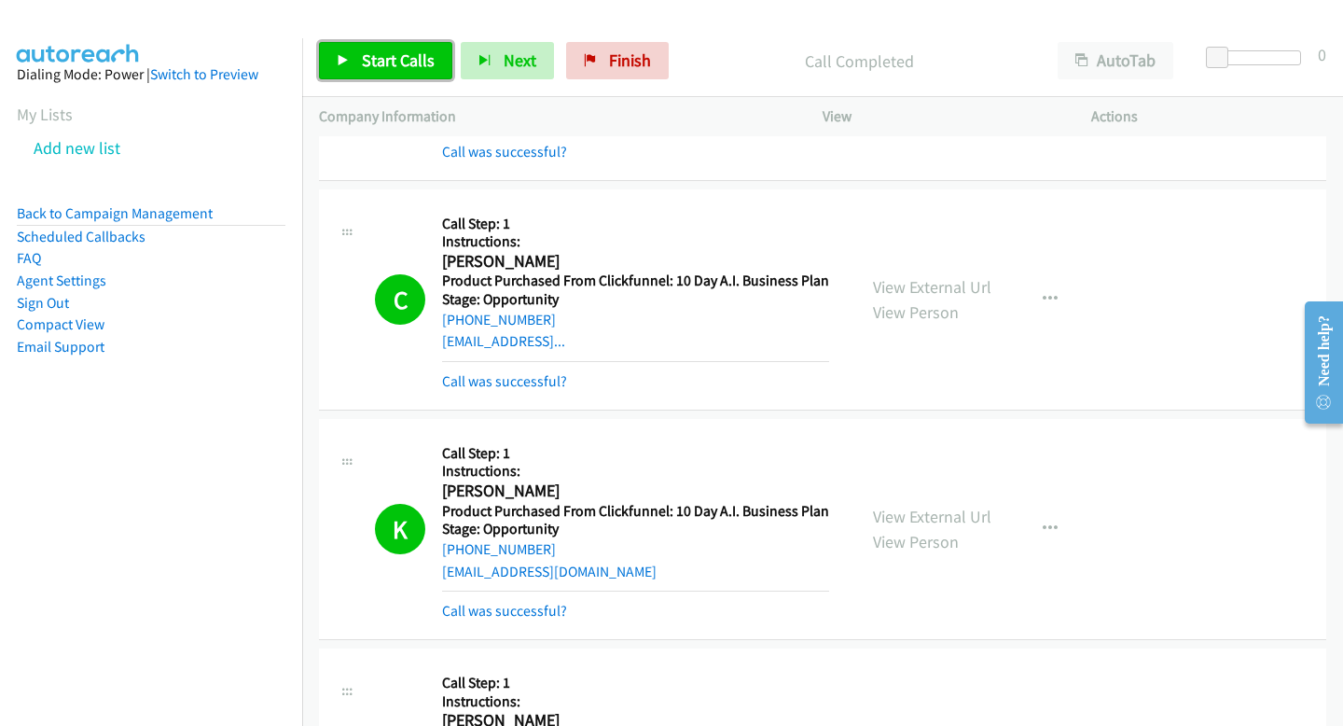
click at [406, 57] on span "Start Calls" at bounding box center [398, 59] width 73 height 21
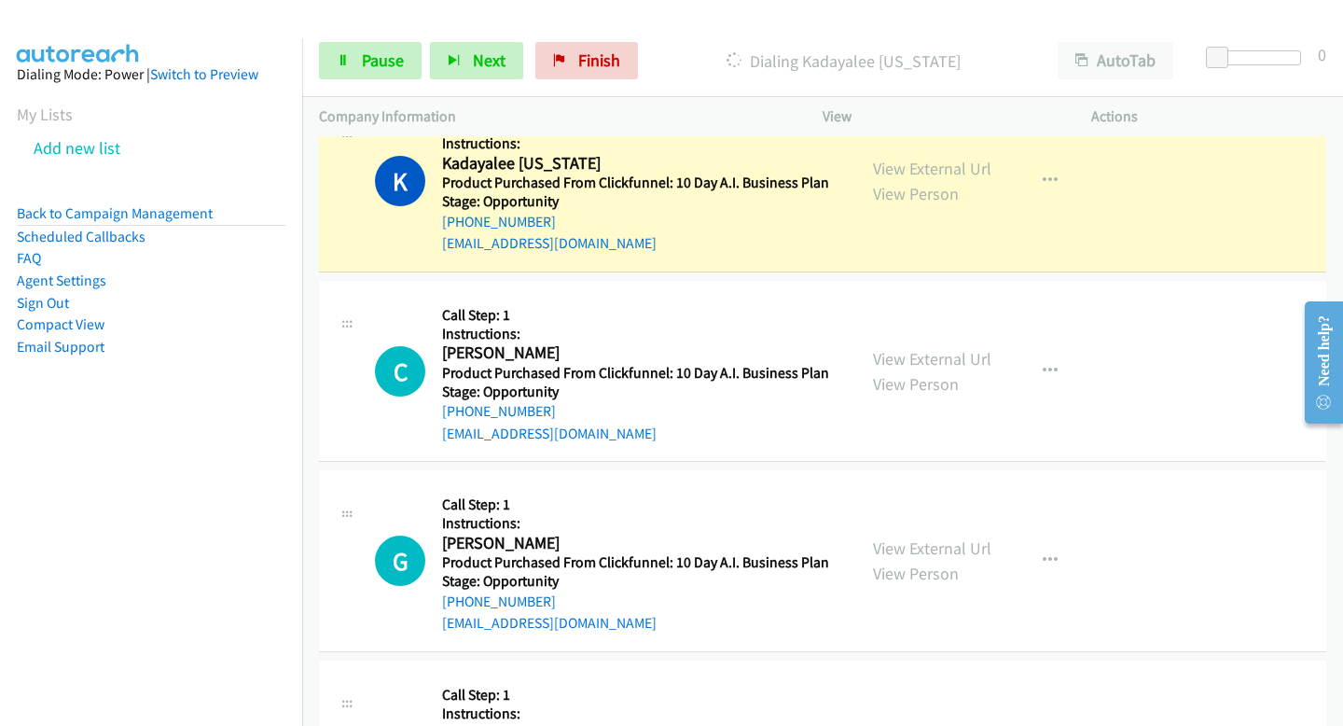
scroll to position [6329, 0]
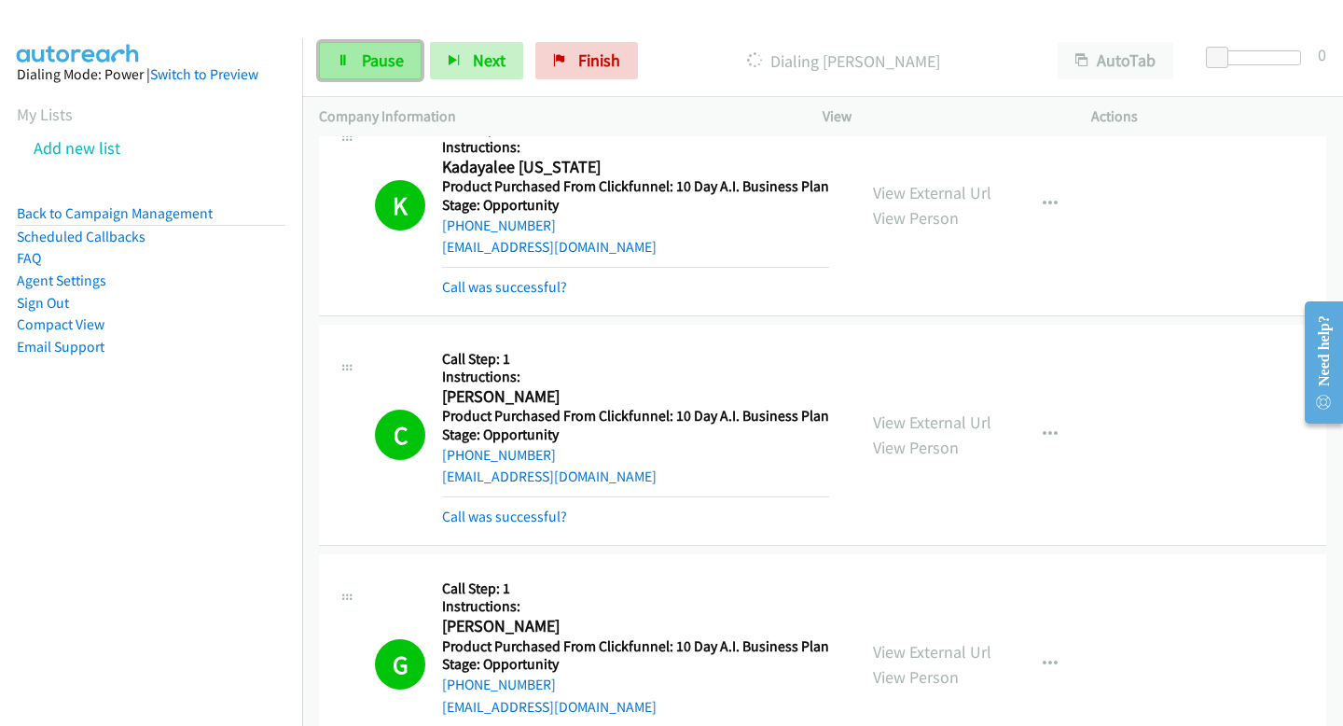
click at [360, 66] on link "Pause" at bounding box center [370, 60] width 103 height 37
